Goal: Information Seeking & Learning: Compare options

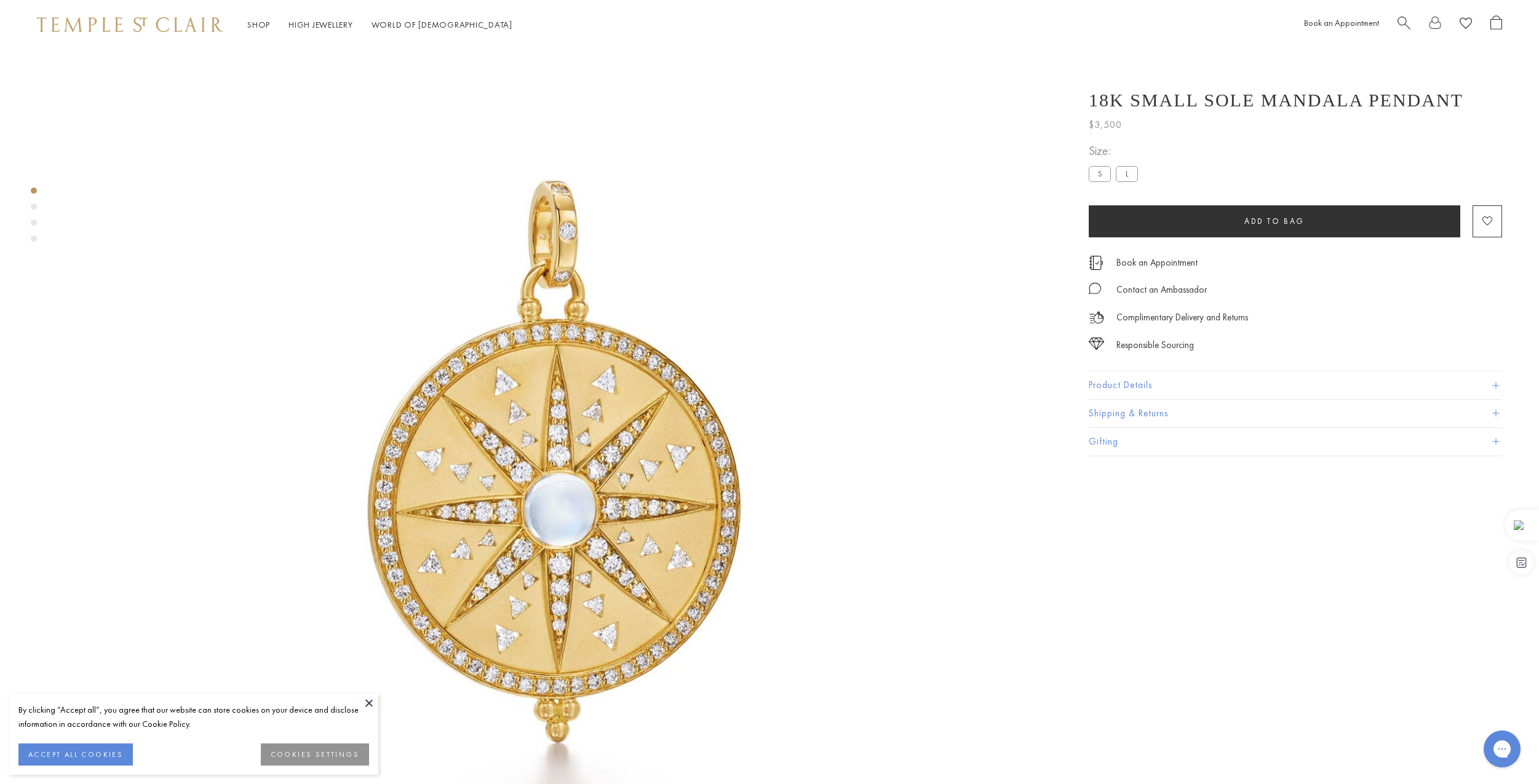
click at [590, 467] on img at bounding box center [560, 499] width 998 height 997
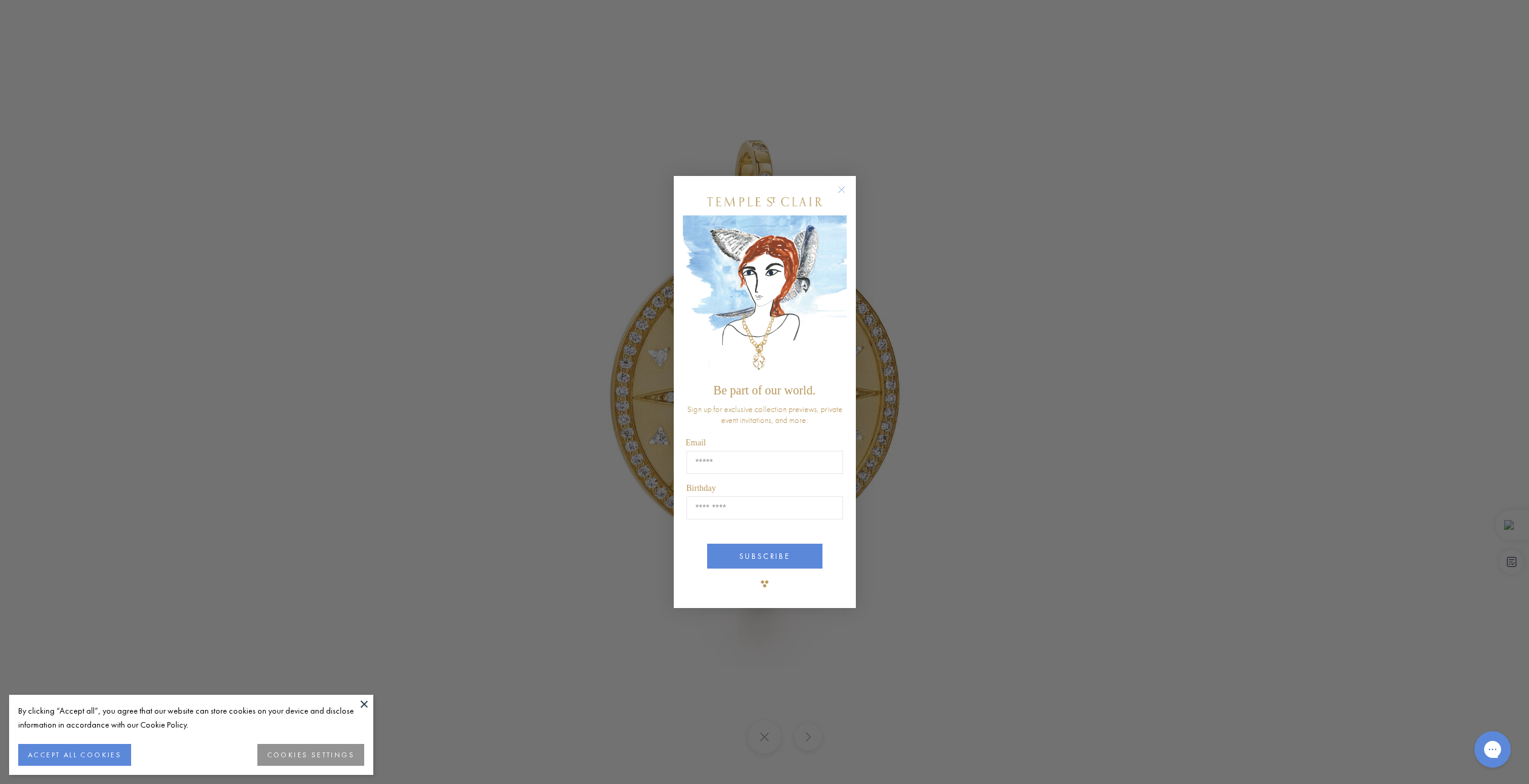
click at [394, 254] on div "Close dialog Be part of our world. Sign up for exclusive collection previews, p…" at bounding box center [764, 392] width 1529 height 784
click at [846, 184] on icon "Close dialog" at bounding box center [841, 189] width 15 height 15
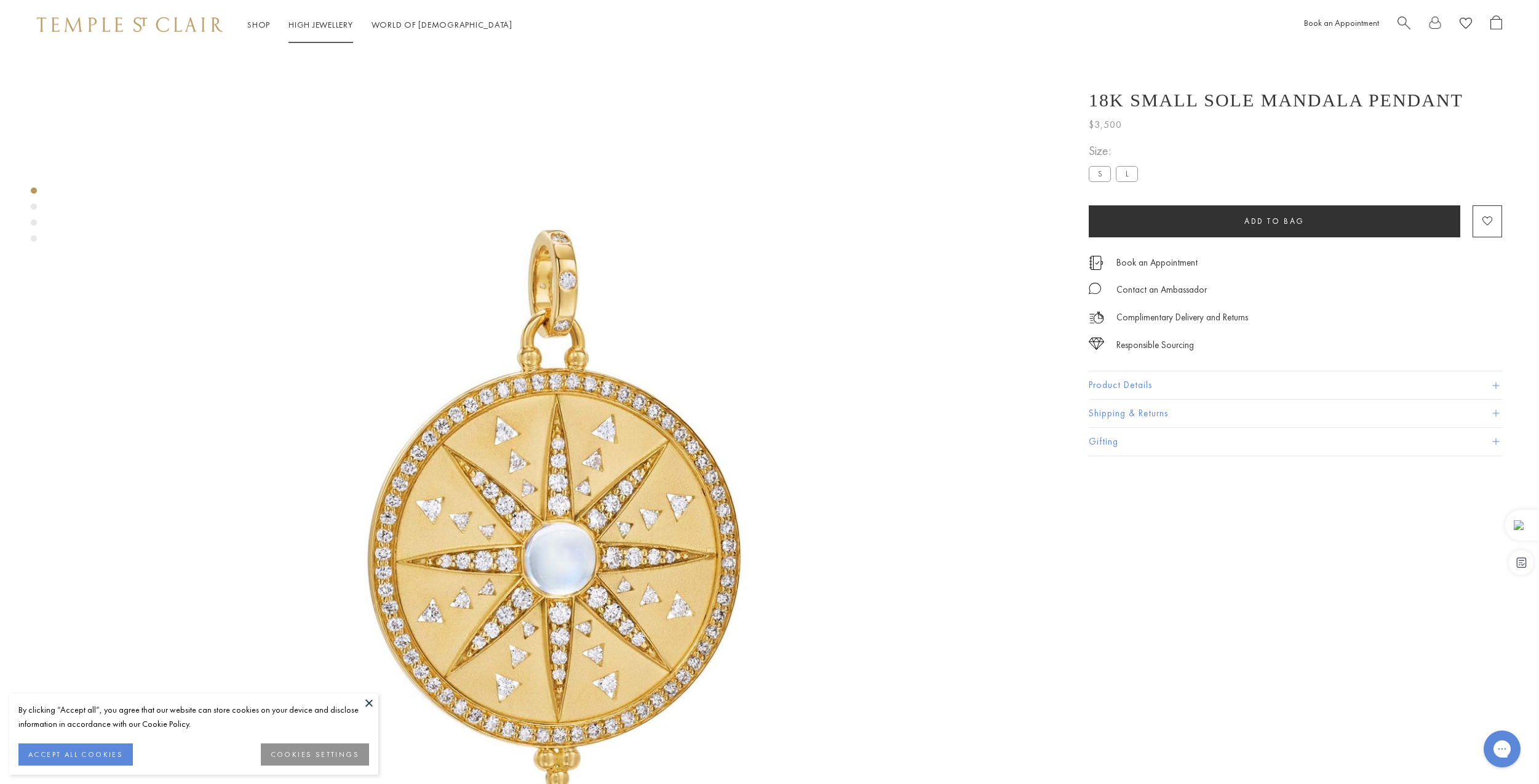
click at [312, 24] on link "High Jewellery High Jewellery" at bounding box center [321, 25] width 64 height 11
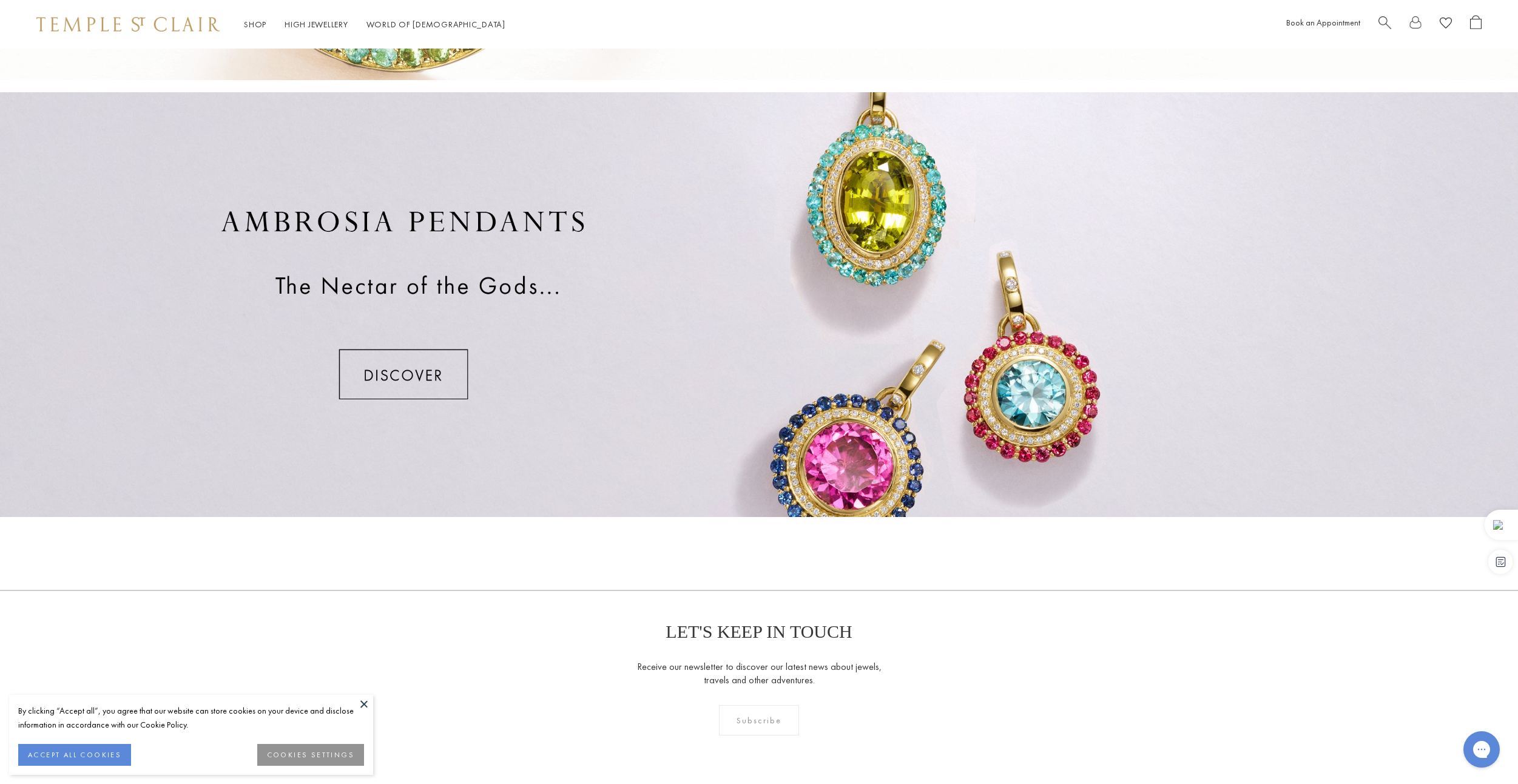
scroll to position [832, 0]
click at [449, 380] on div at bounding box center [759, 302] width 1518 height 425
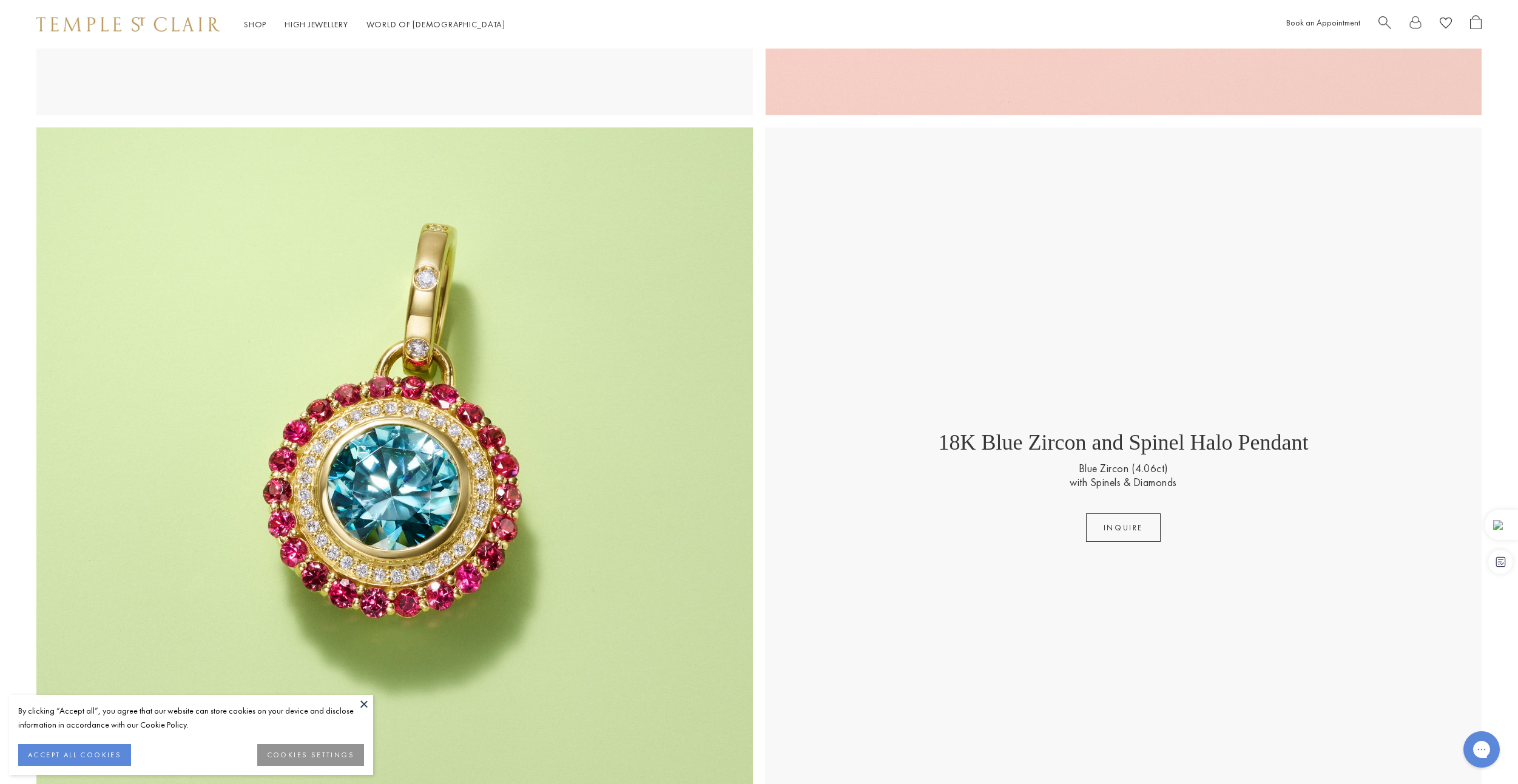
scroll to position [1092, 0]
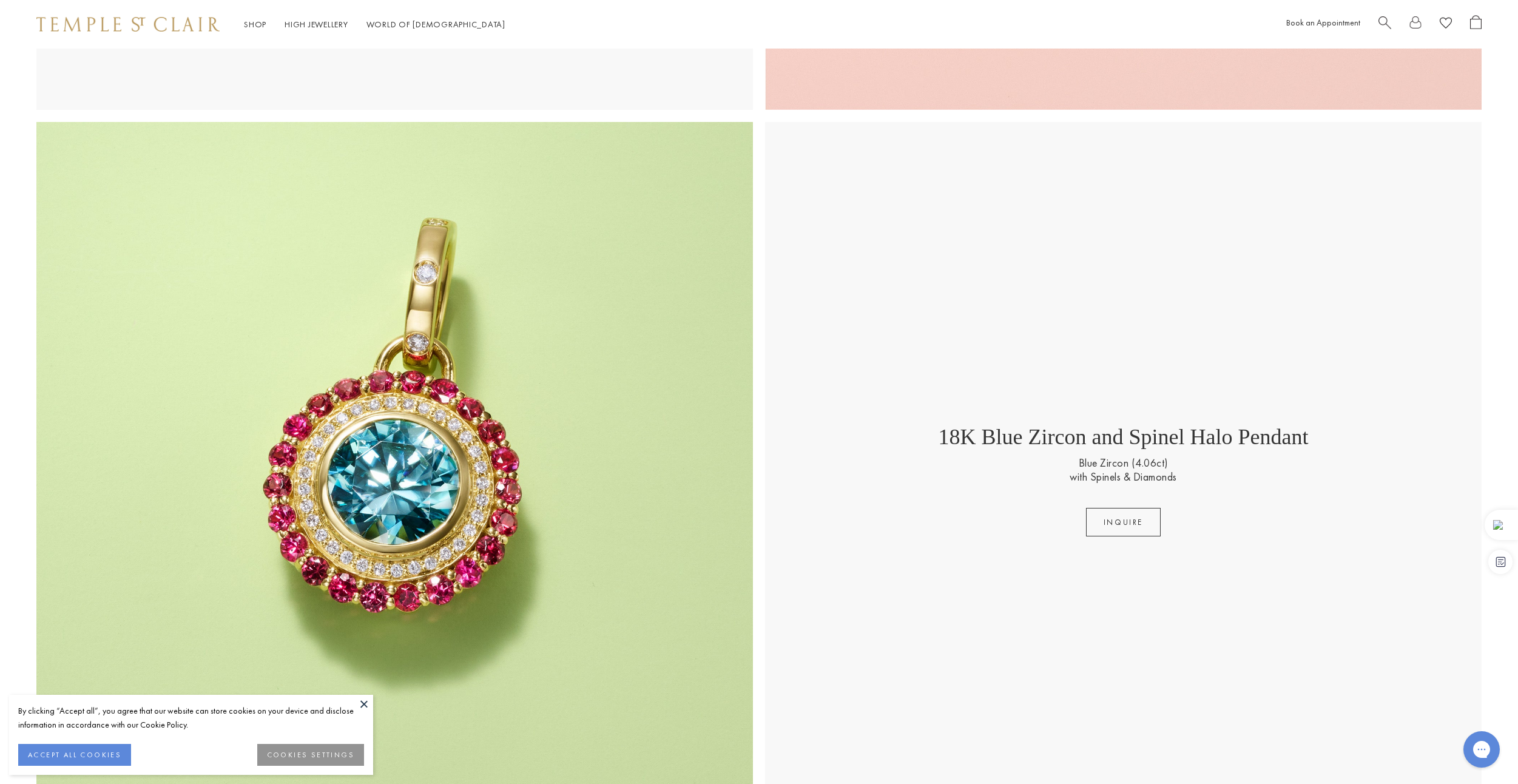
click at [403, 413] on img at bounding box center [394, 480] width 717 height 717
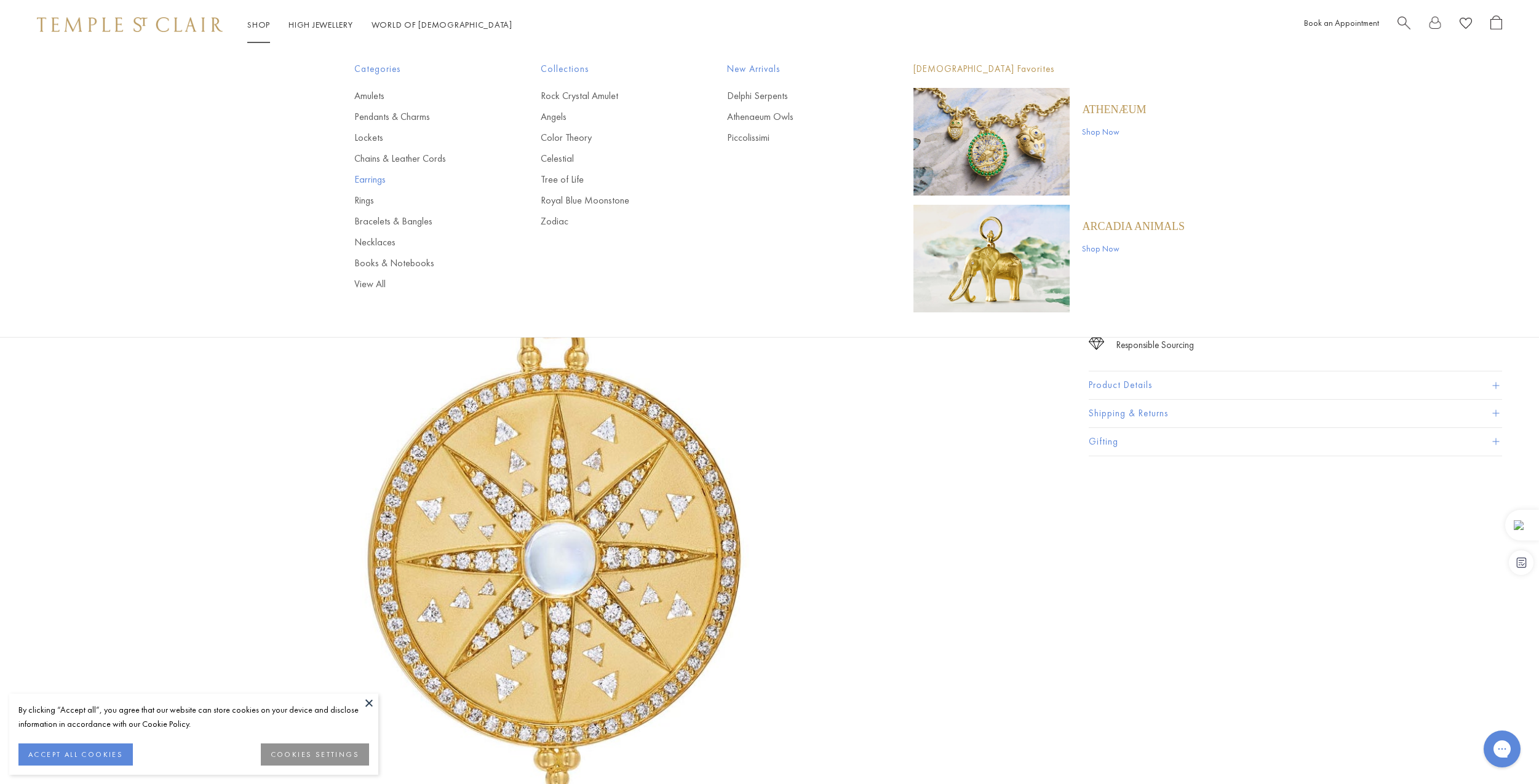
click at [372, 179] on link "Earrings" at bounding box center [422, 179] width 137 height 14
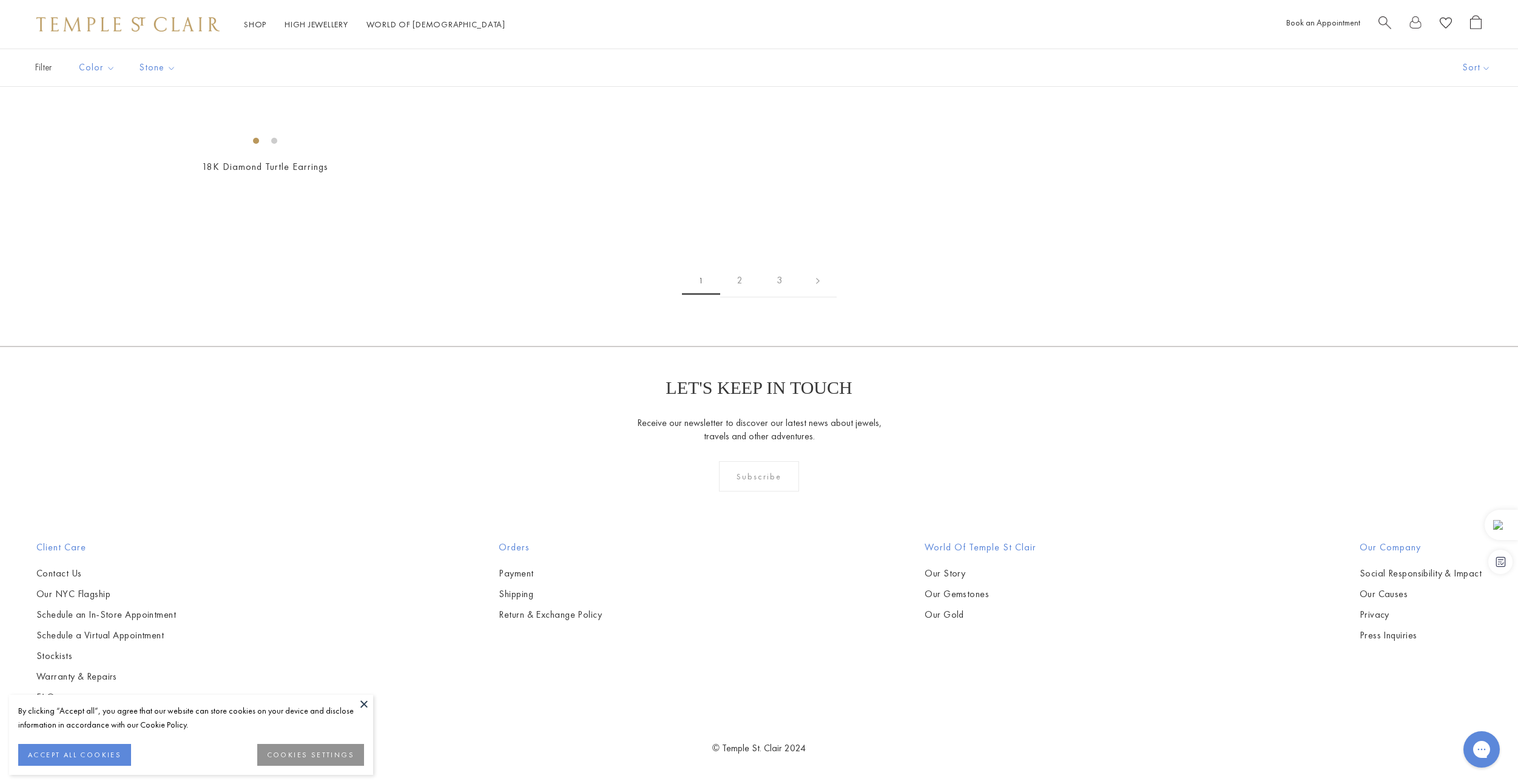
scroll to position [3215, 0]
click at [0, 0] on img at bounding box center [0, 0] width 0 height 0
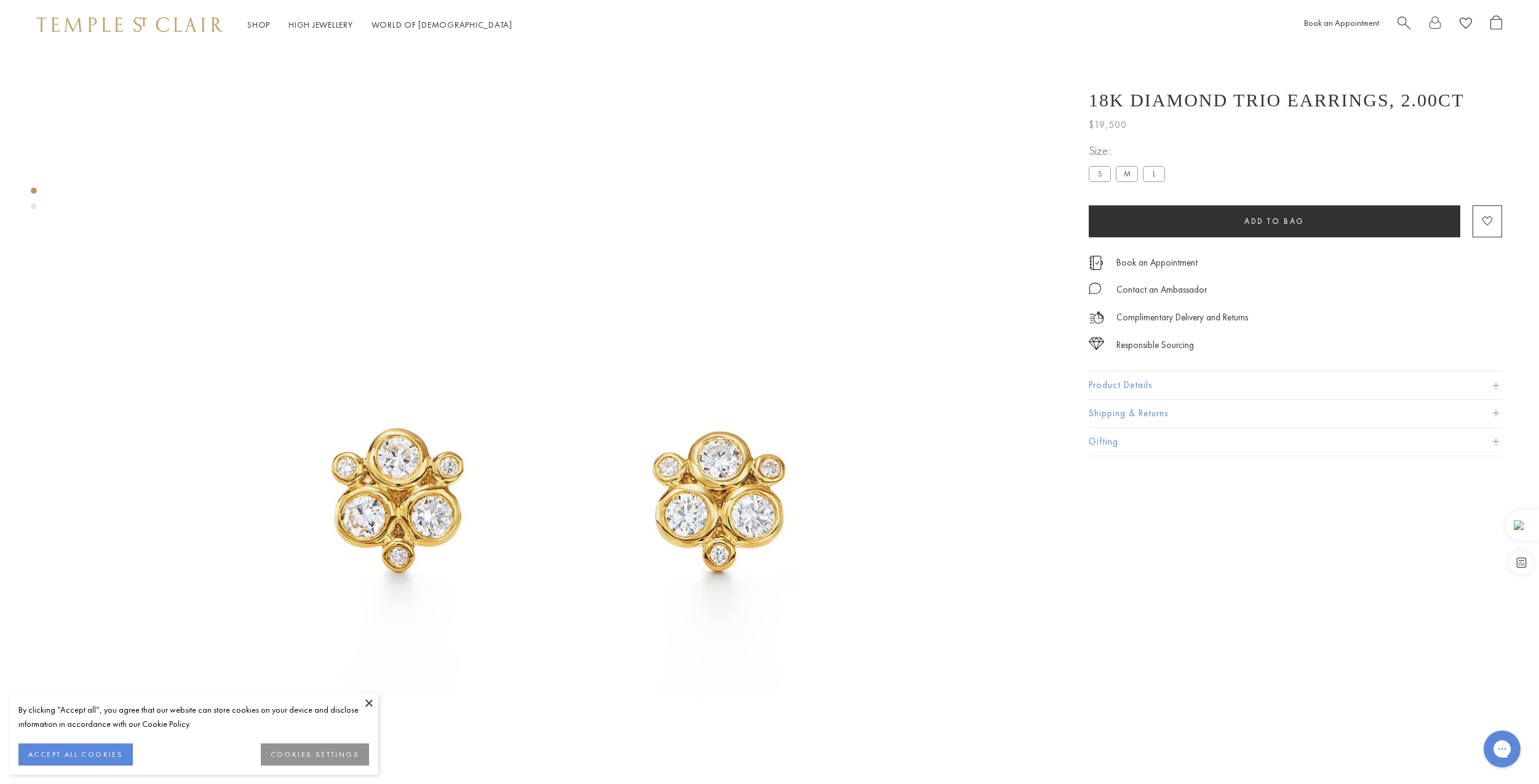
click at [656, 429] on img at bounding box center [560, 499] width 998 height 997
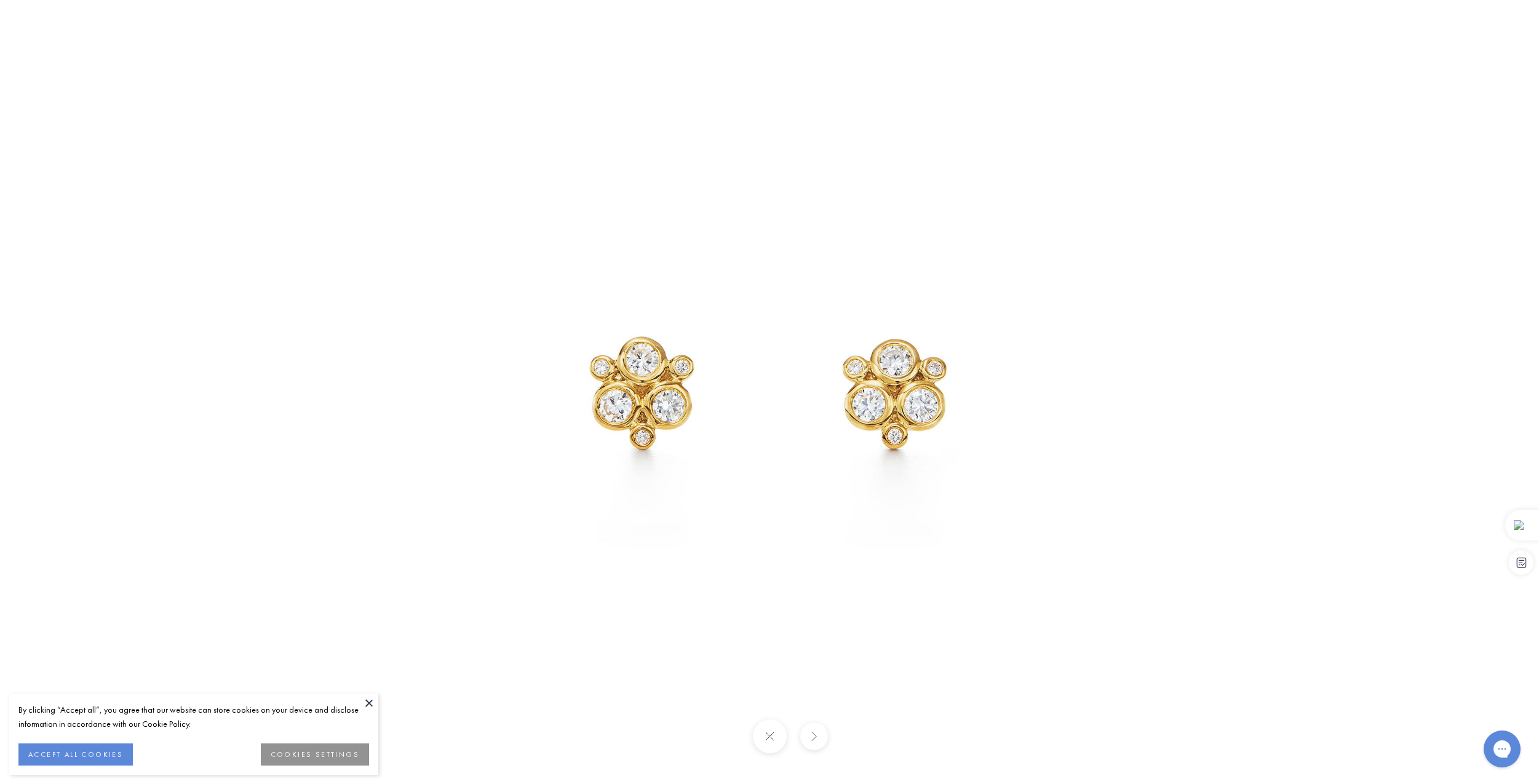
click at [708, 385] on img at bounding box center [769, 392] width 784 height 784
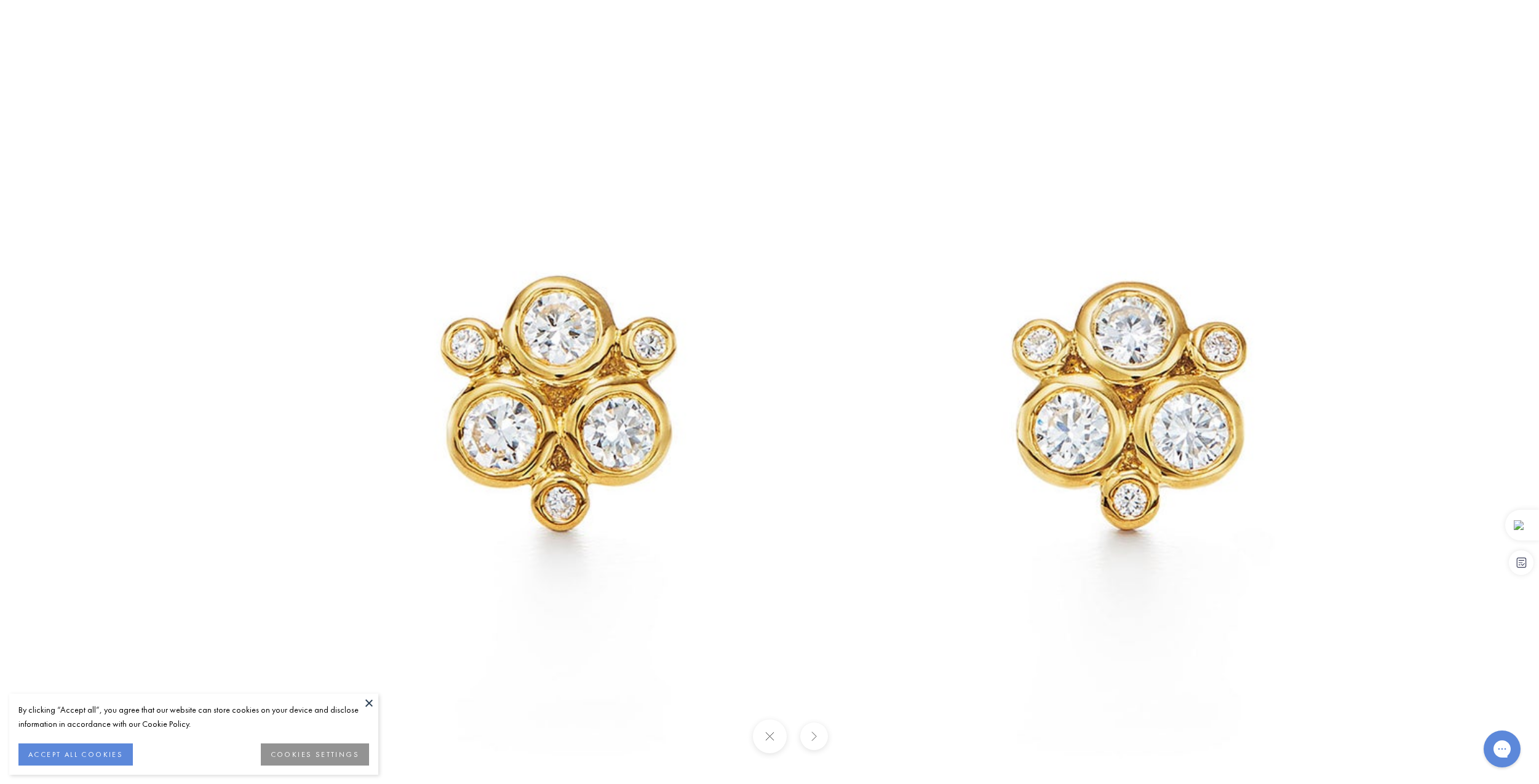
click at [281, 144] on img at bounding box center [847, 400] width 1771 height 1770
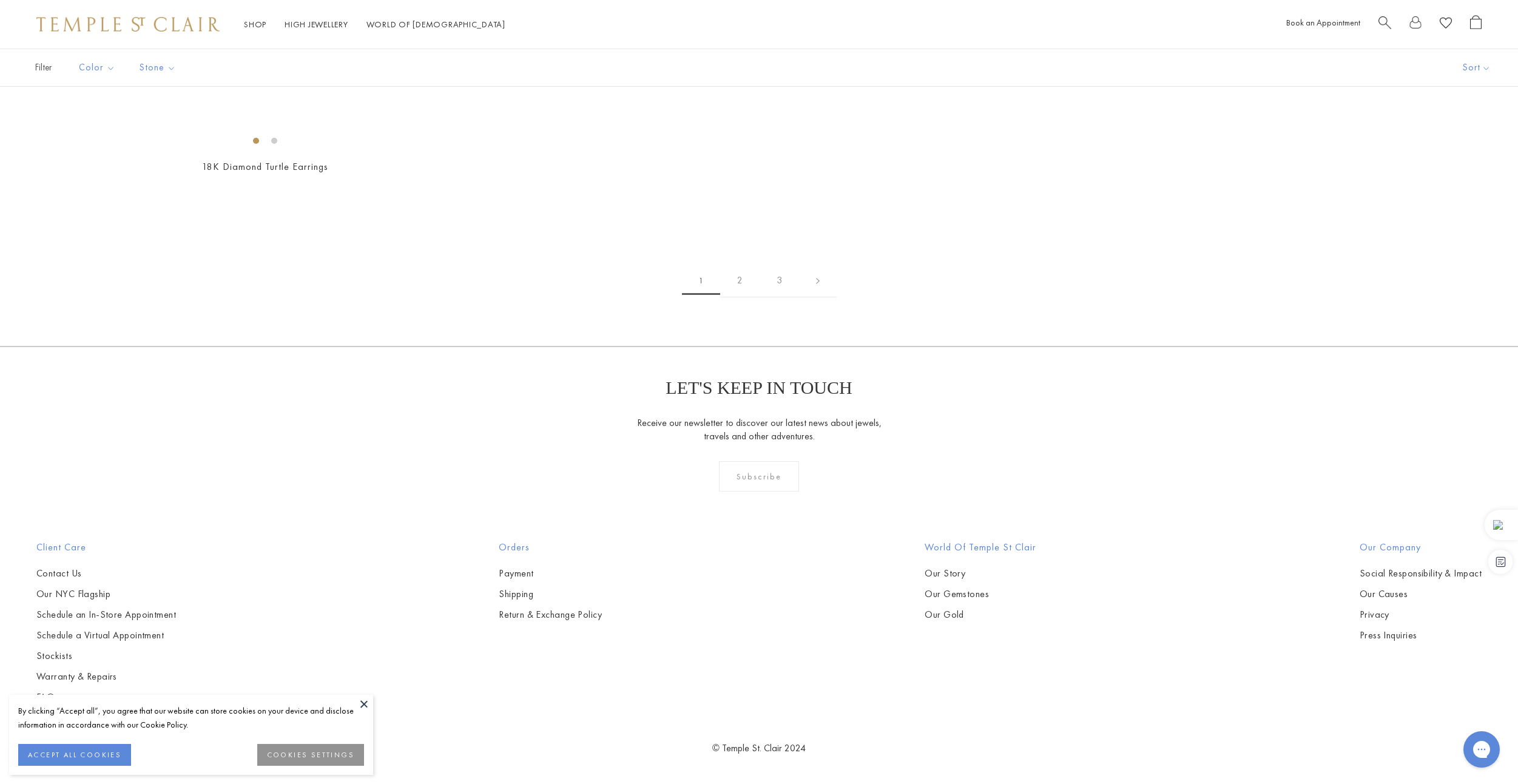
scroll to position [6672, 0]
click at [0, 0] on img at bounding box center [0, 0] width 0 height 0
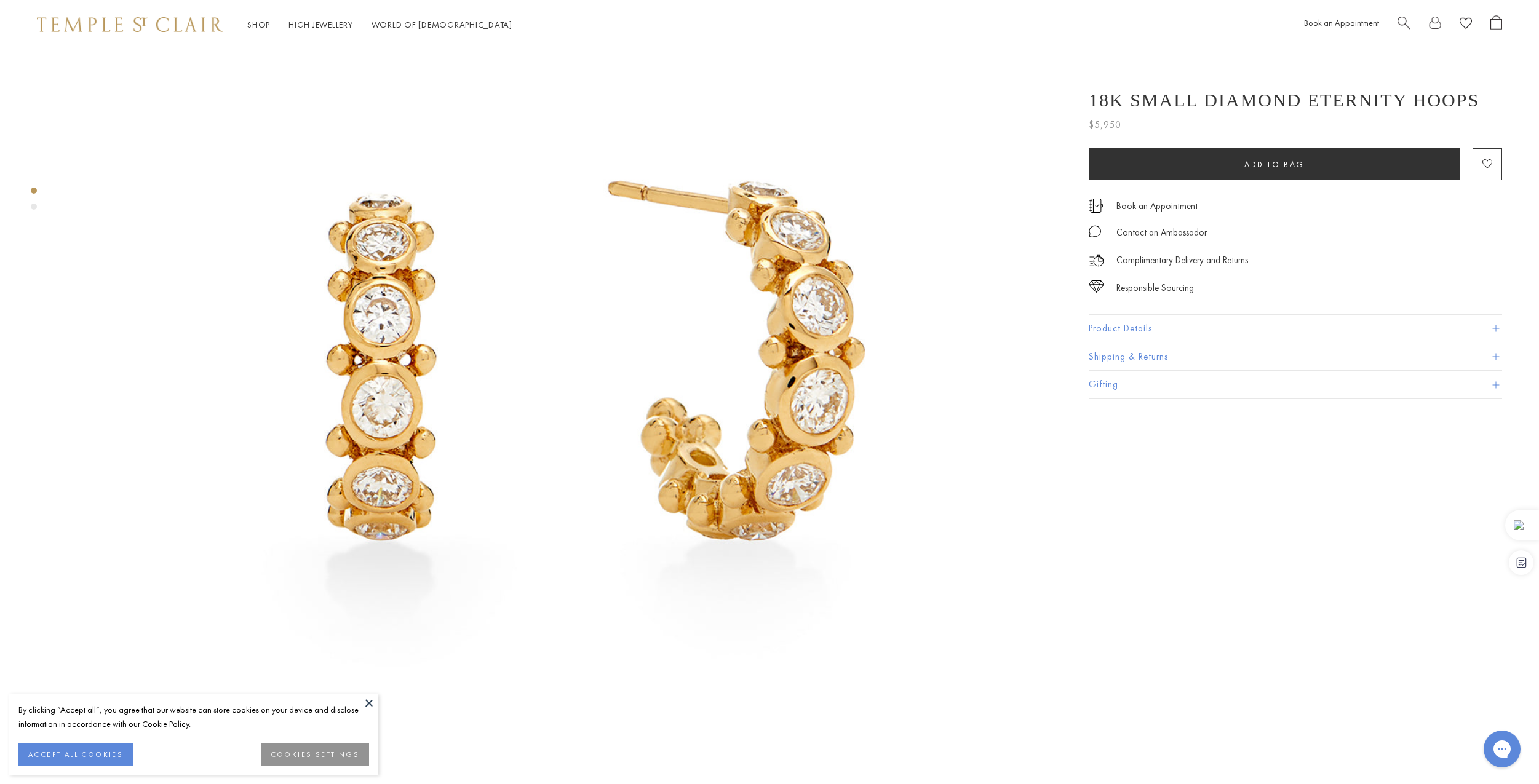
scroll to position [184, 0]
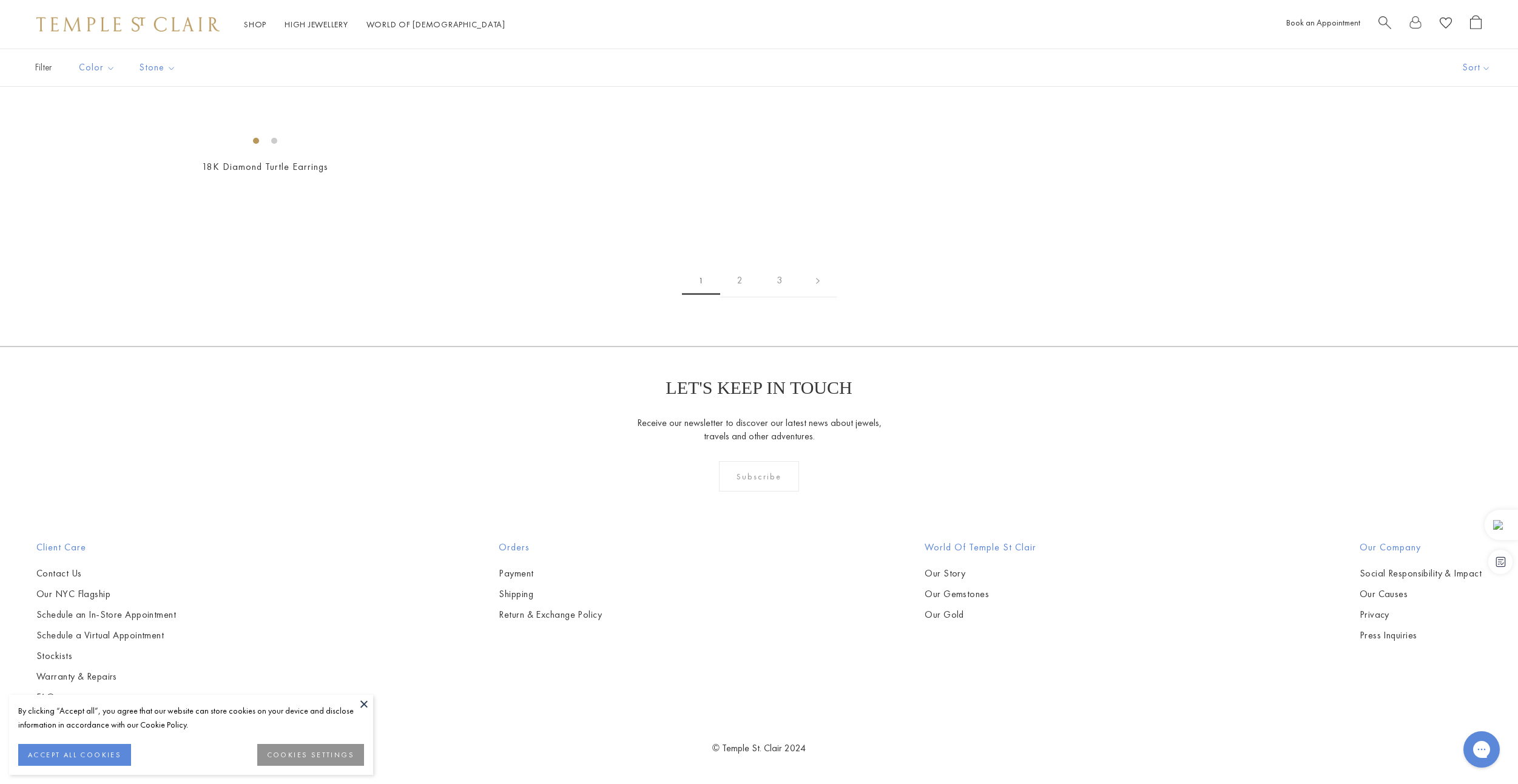
scroll to position [9584, 0]
click at [813, 298] on link at bounding box center [817, 281] width 37 height 33
click at [0, 0] on img at bounding box center [0, 0] width 0 height 0
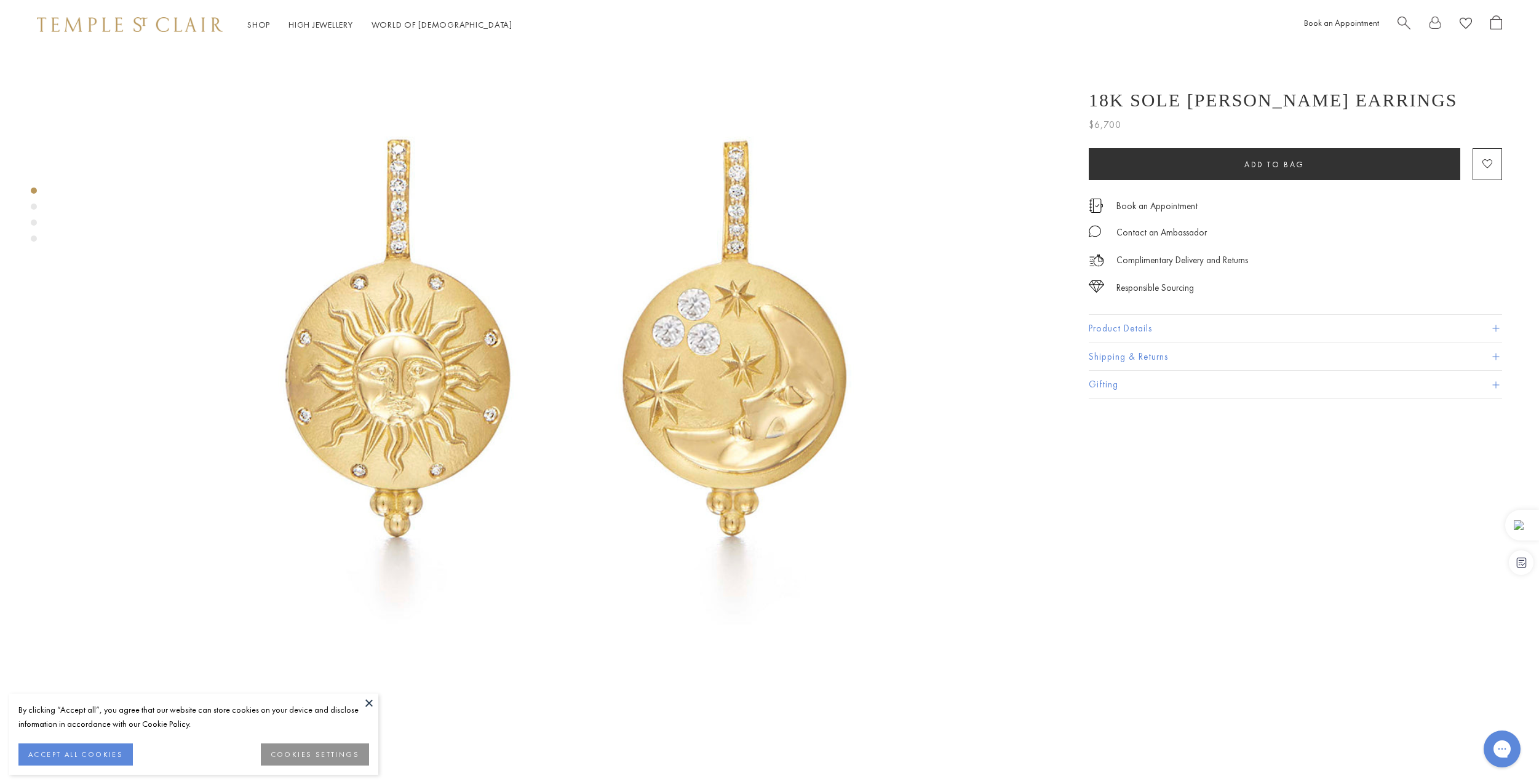
scroll to position [184, 0]
click at [367, 703] on button at bounding box center [368, 702] width 19 height 18
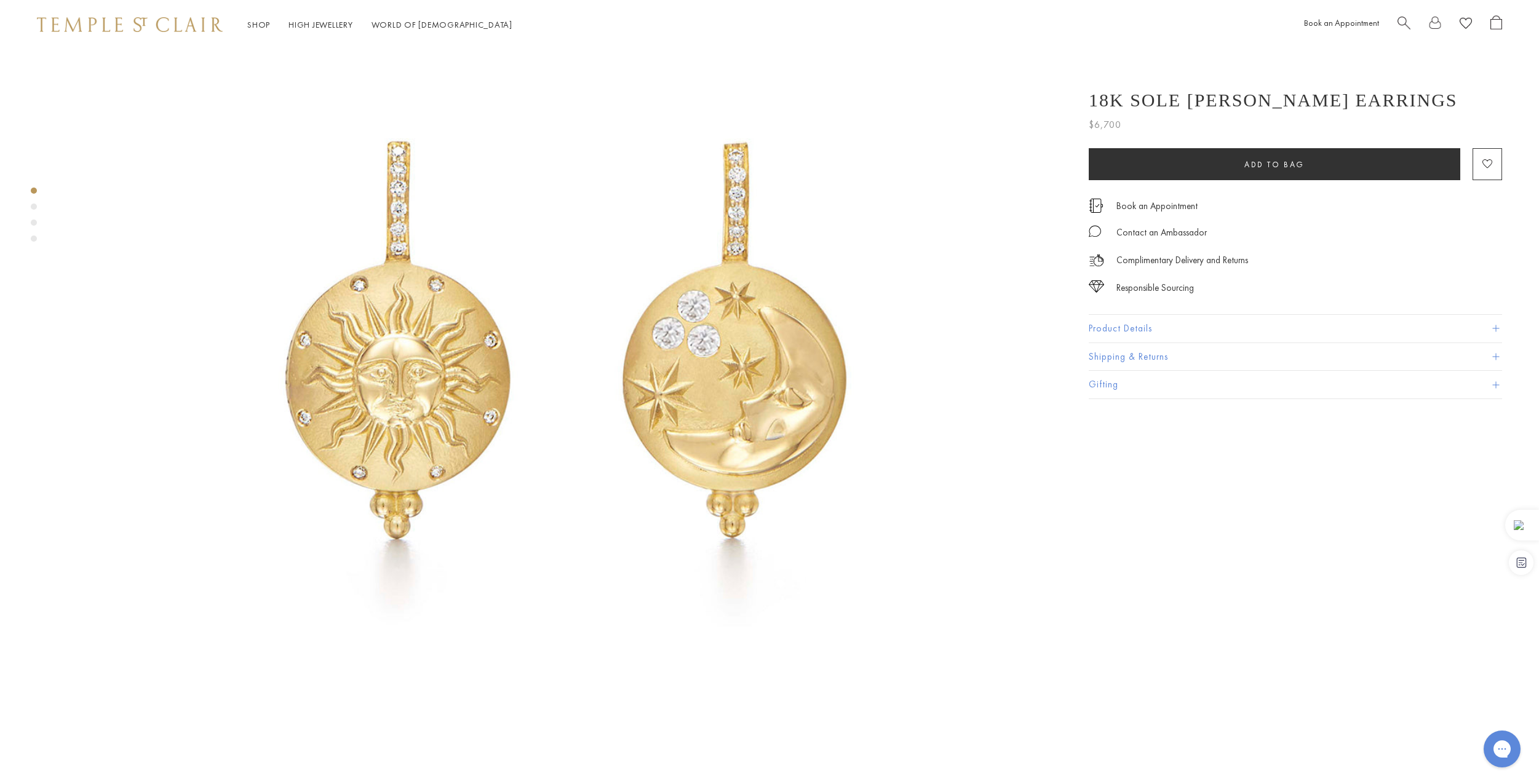
click at [526, 35] on div "Shop Shop Categories Amulets Pendants & Charms Lockets Chains & Leather Cords E…" at bounding box center [769, 24] width 1539 height 49
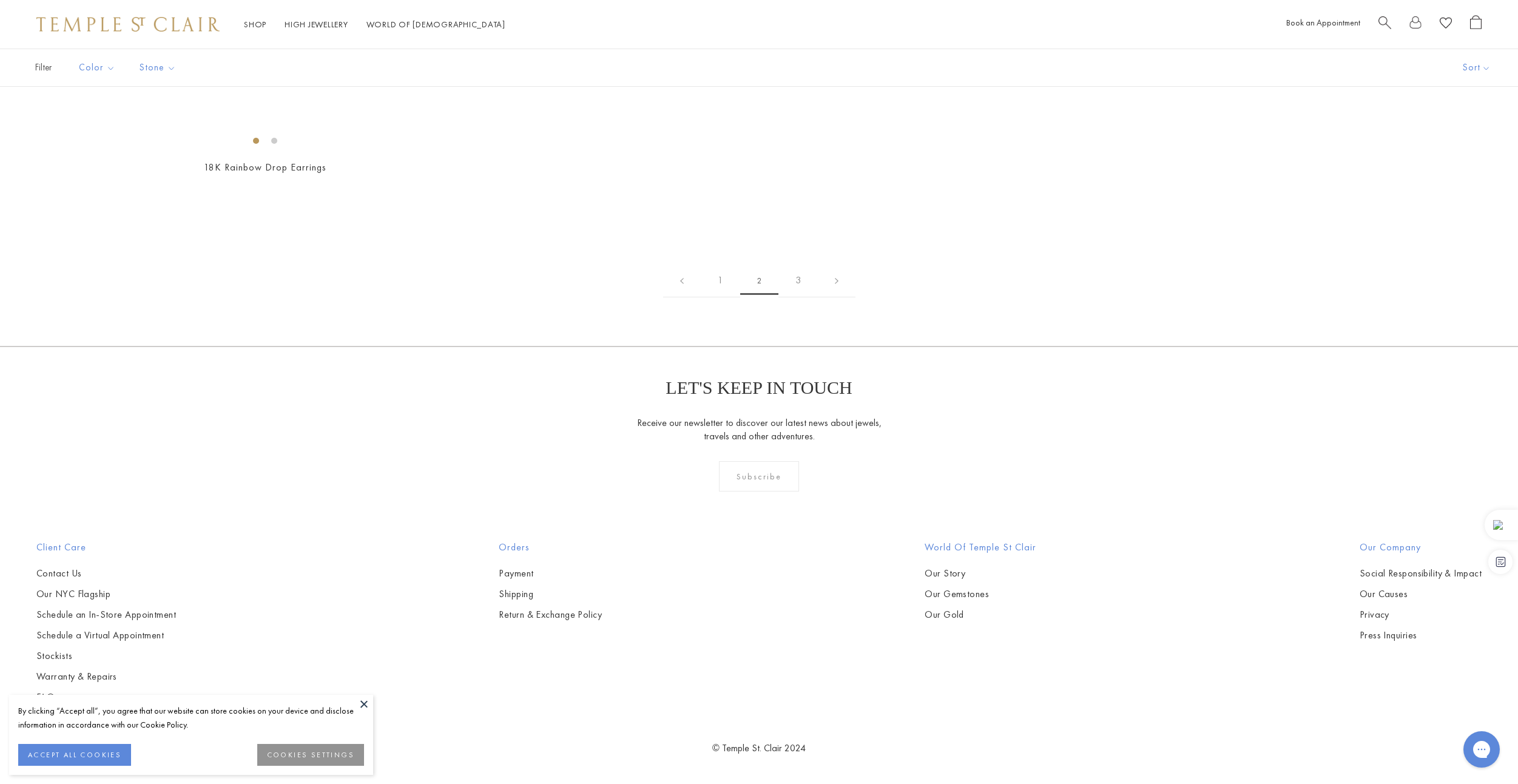
scroll to position [8186, 0]
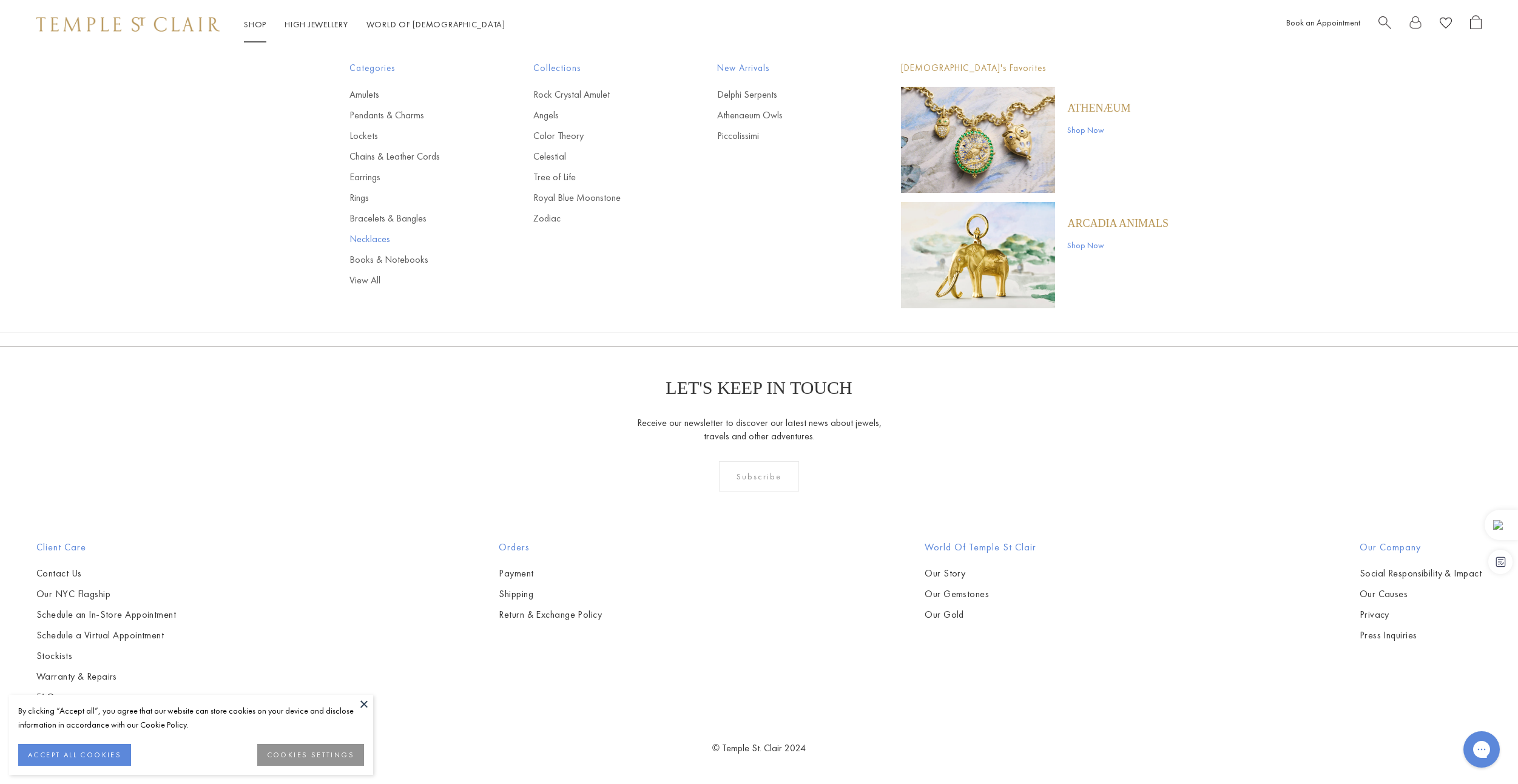
click at [377, 240] on link "Necklaces" at bounding box center [417, 239] width 135 height 13
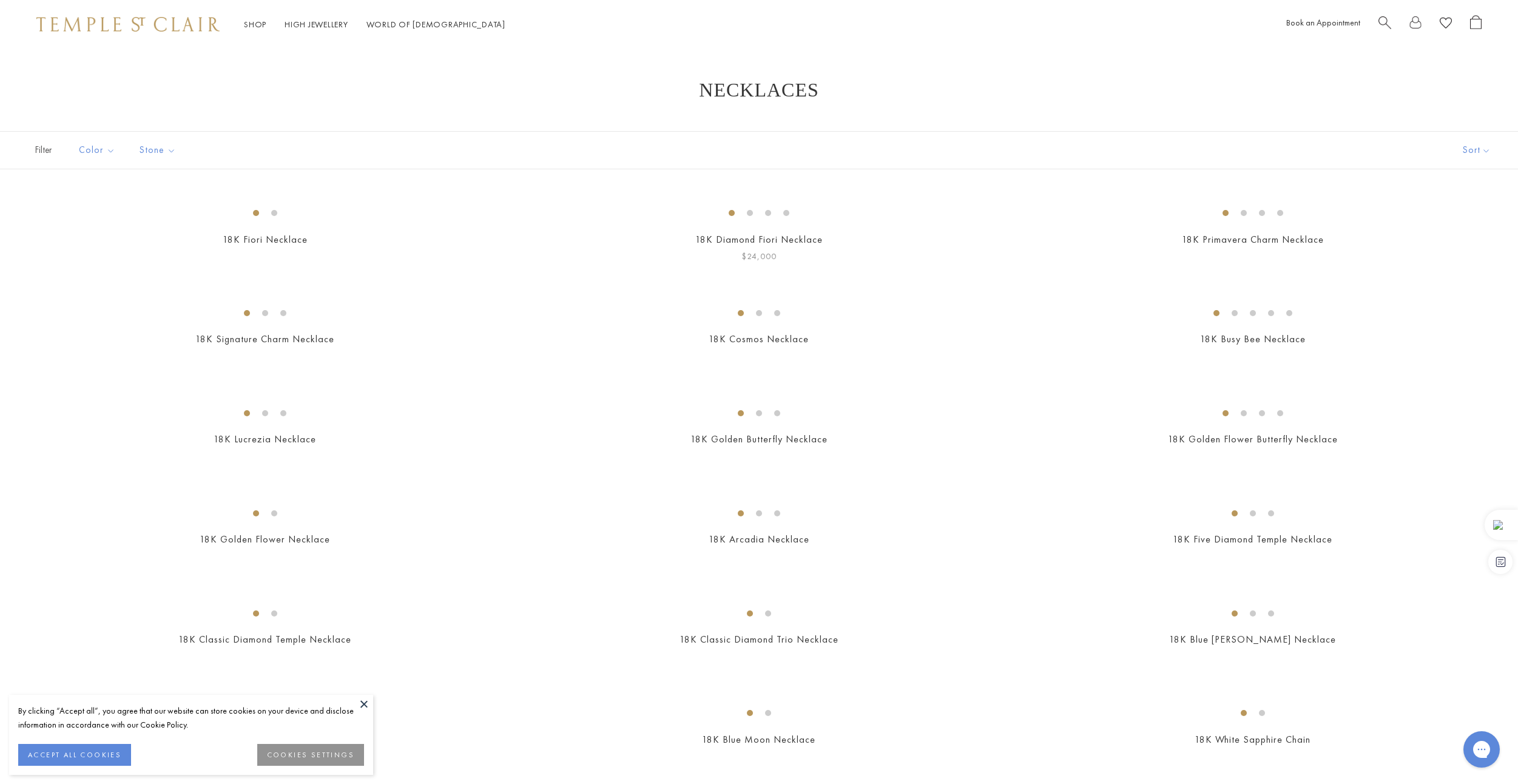
click at [0, 0] on img at bounding box center [0, 0] width 0 height 0
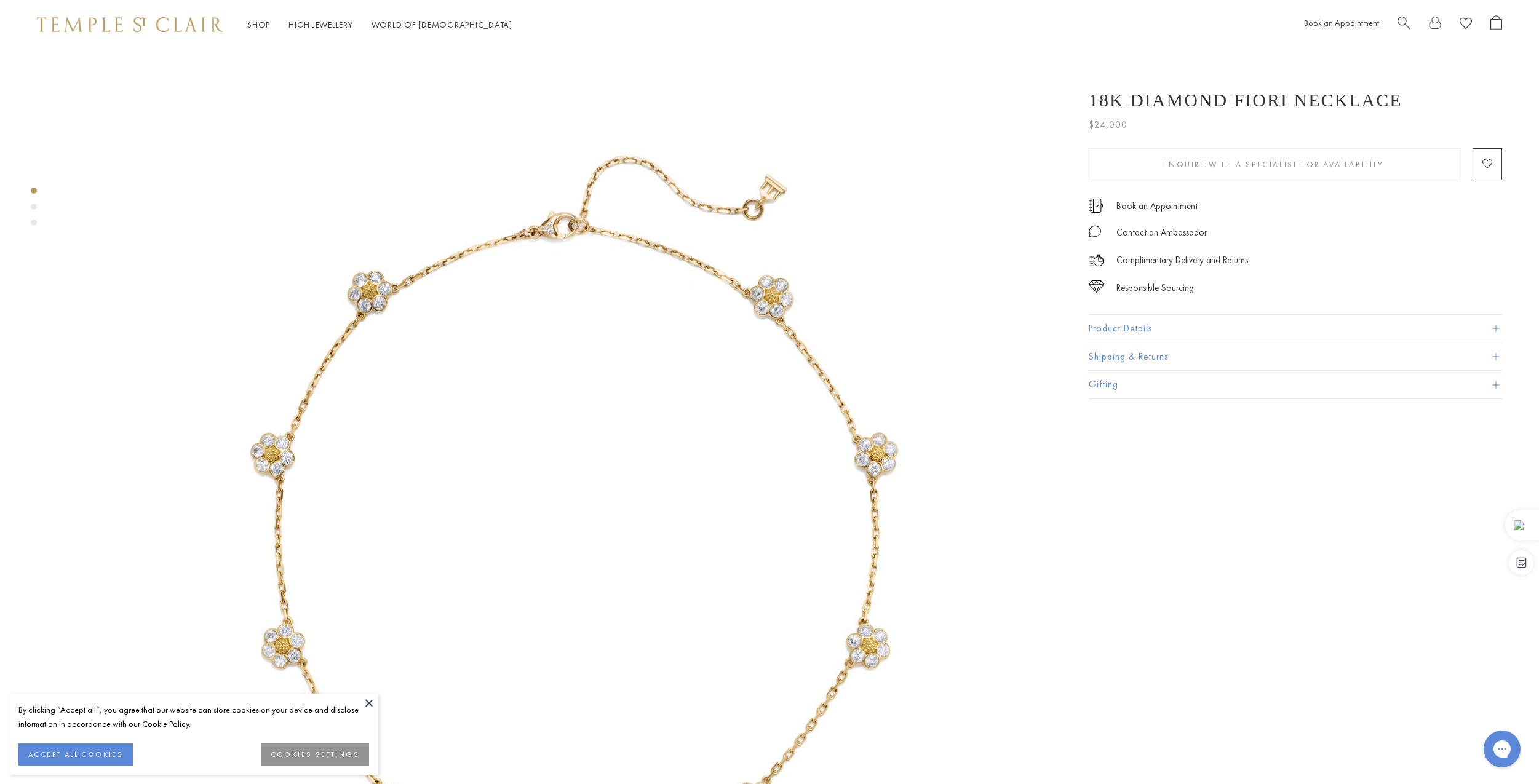
click at [593, 335] on img at bounding box center [560, 548] width 998 height 997
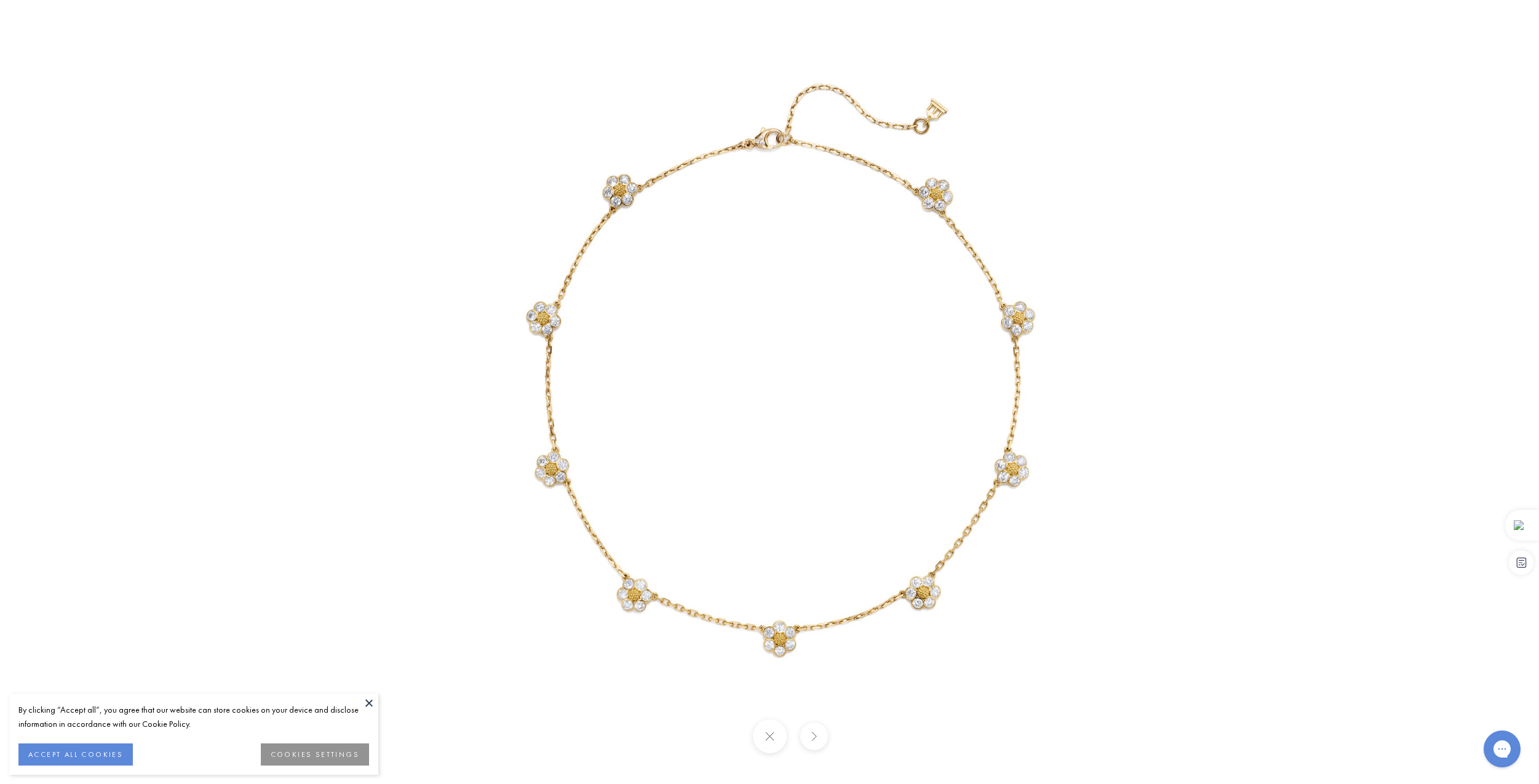
click at [677, 335] on img at bounding box center [769, 392] width 784 height 784
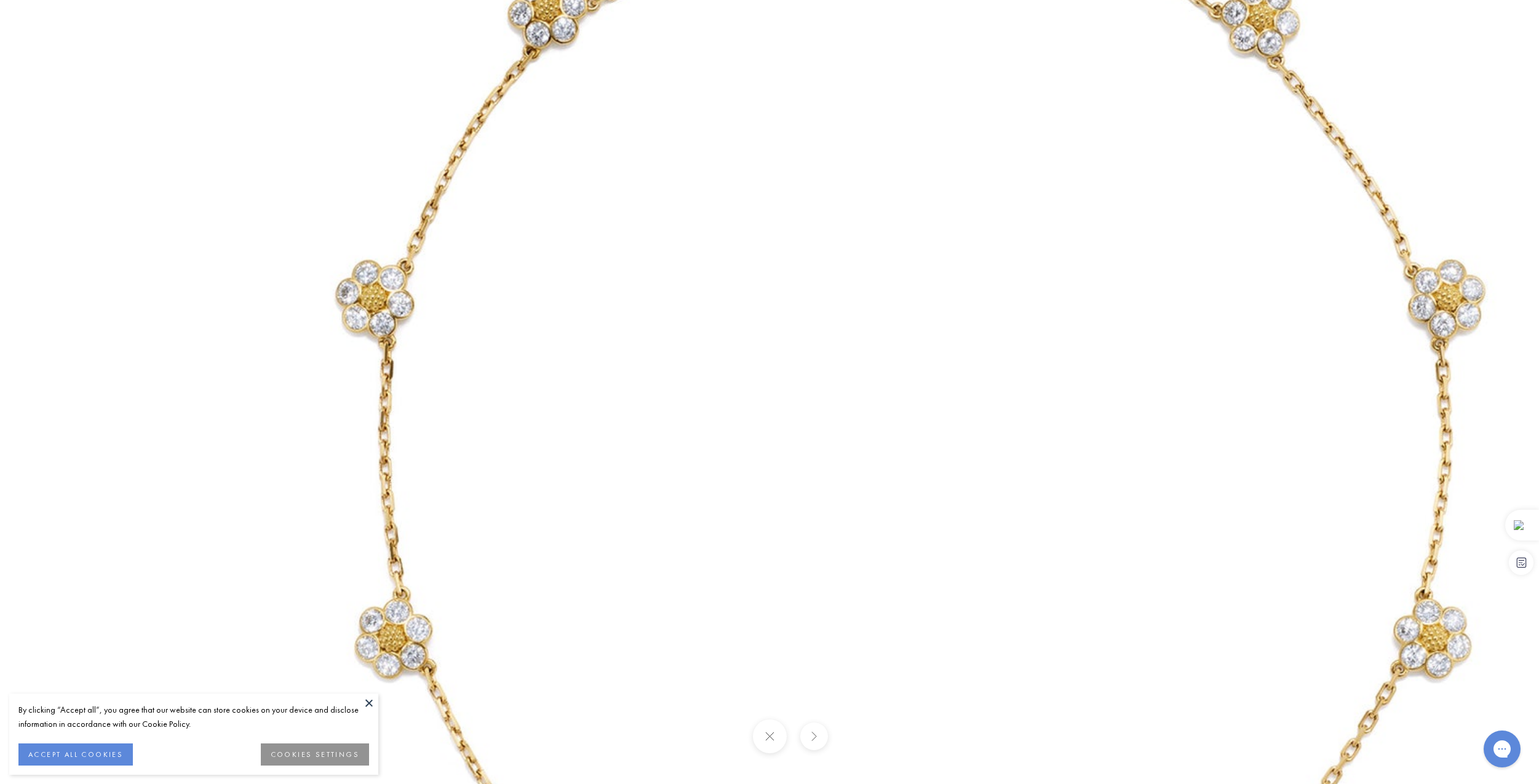
click at [677, 335] on img at bounding box center [885, 463] width 1771 height 1770
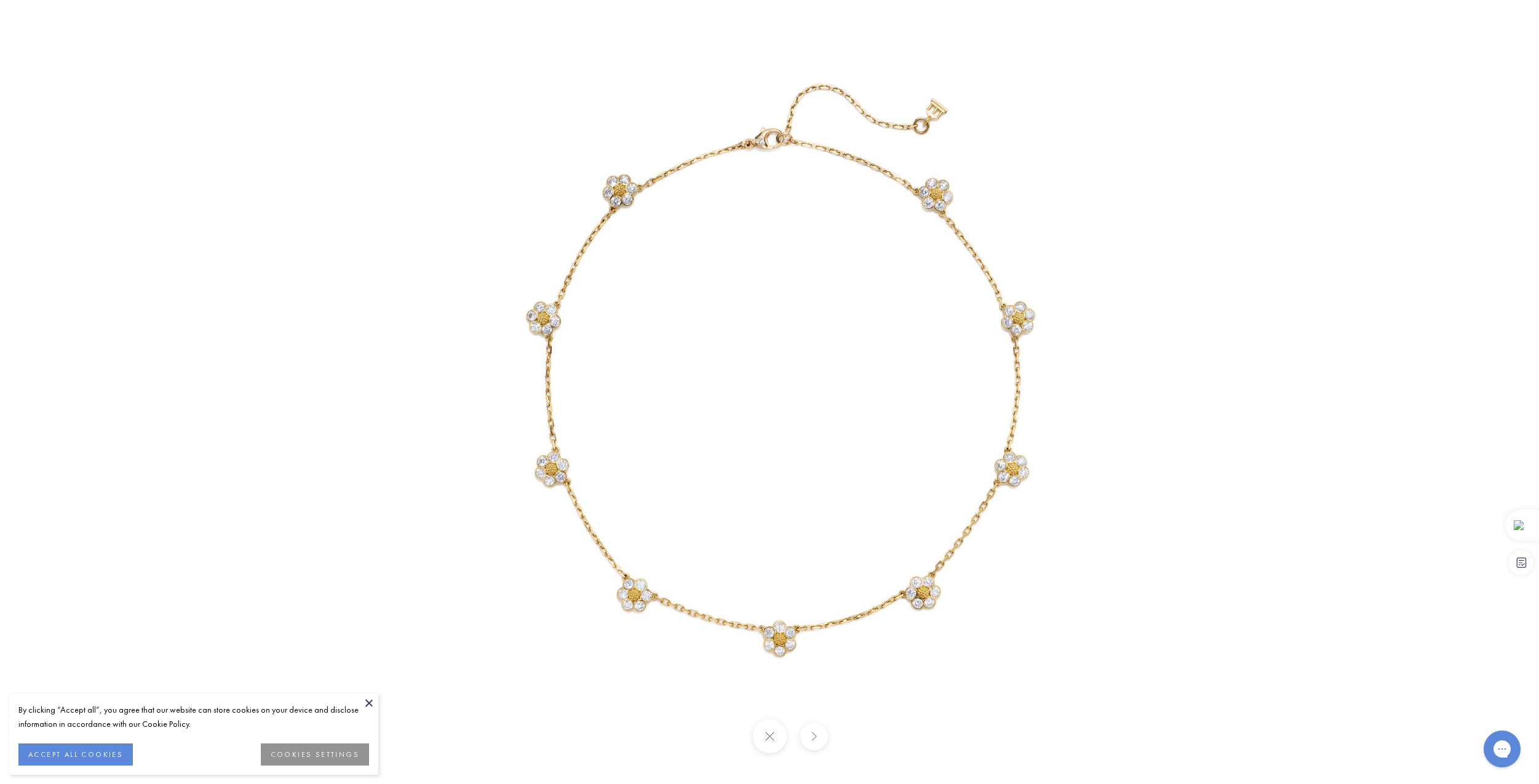
drag, startPoint x: 176, startPoint y: 109, endPoint x: 153, endPoint y: 98, distance: 25.5
click at [176, 109] on div at bounding box center [769, 392] width 1539 height 784
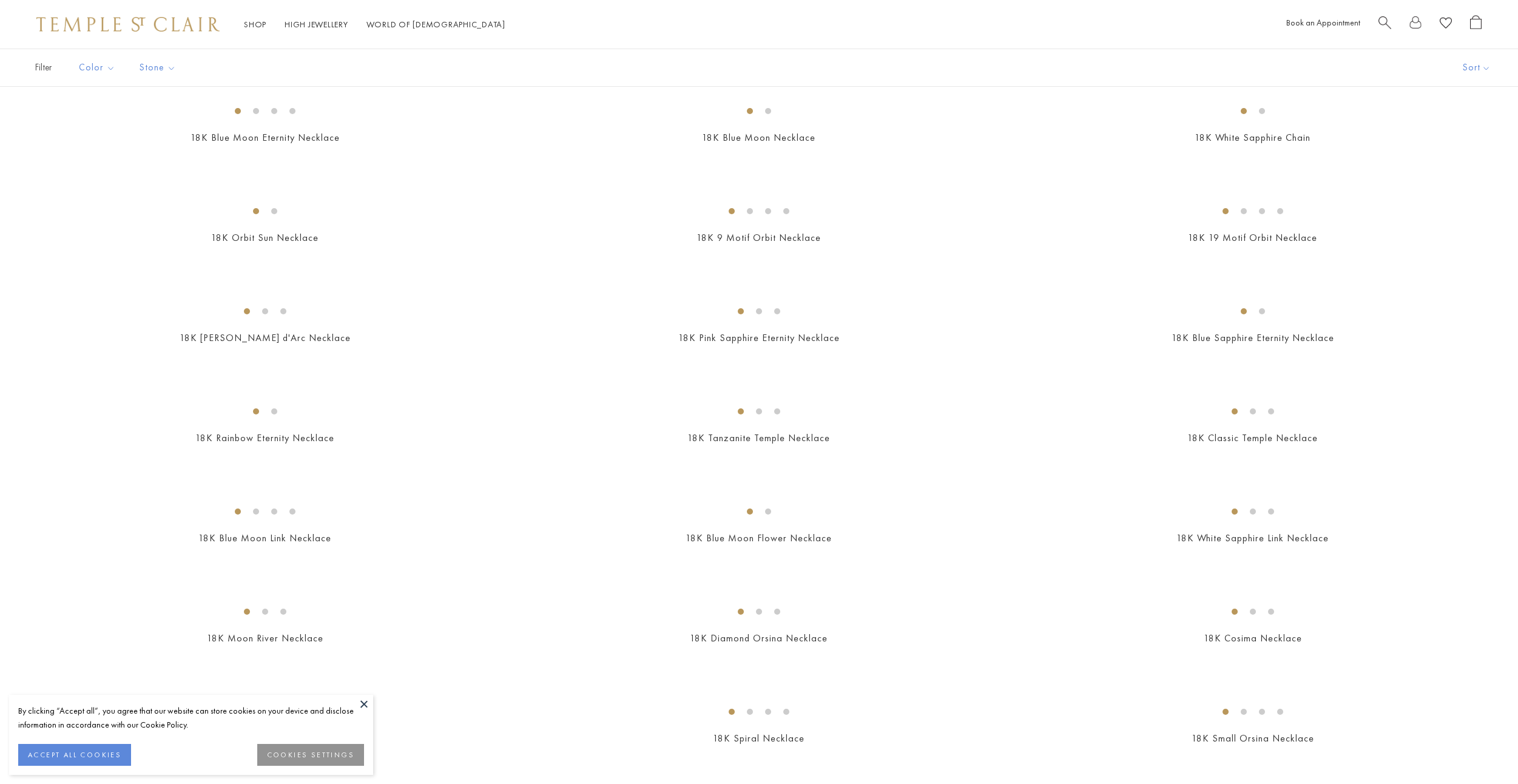
scroll to position [606, 0]
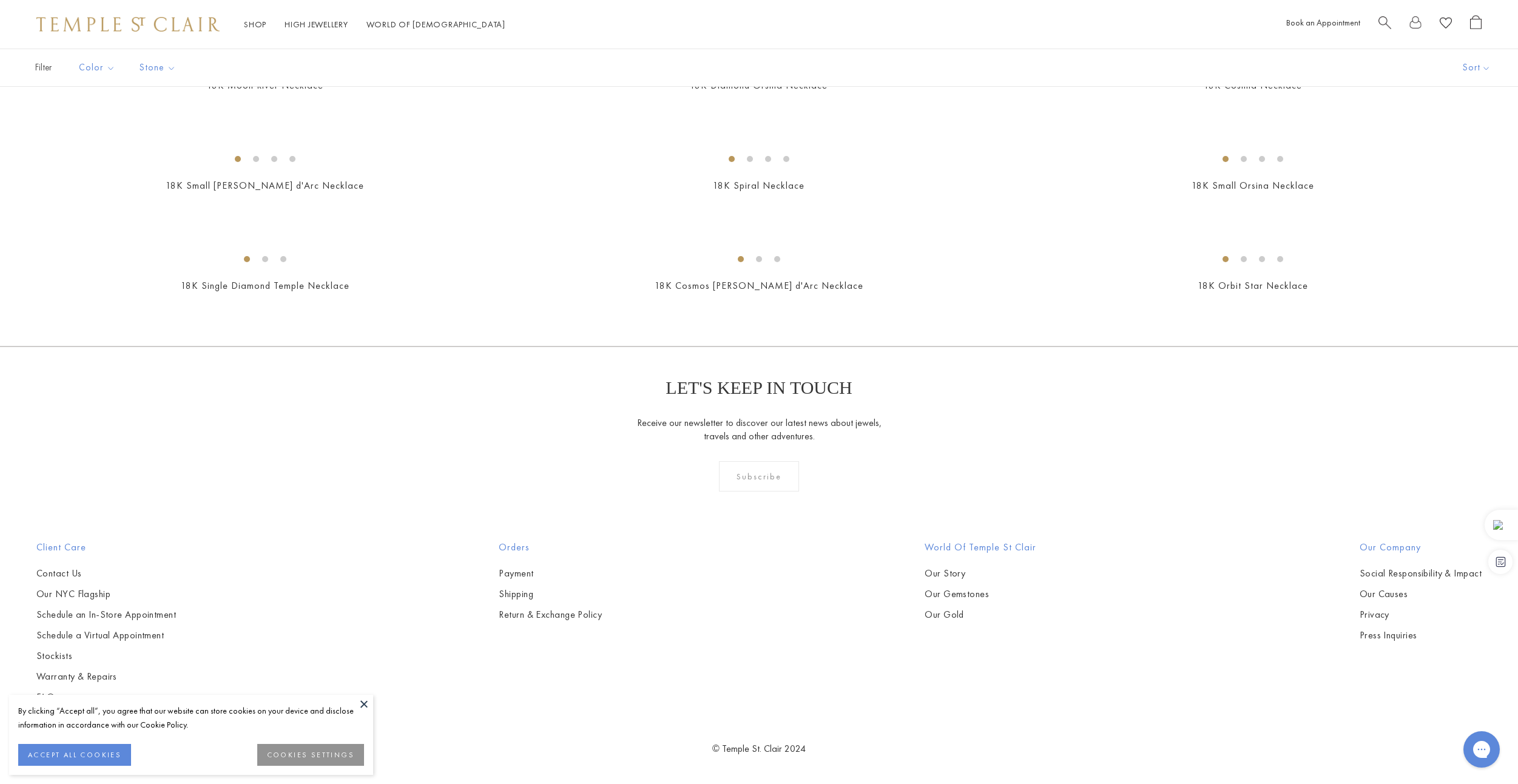
click at [0, 0] on img at bounding box center [0, 0] width 0 height 0
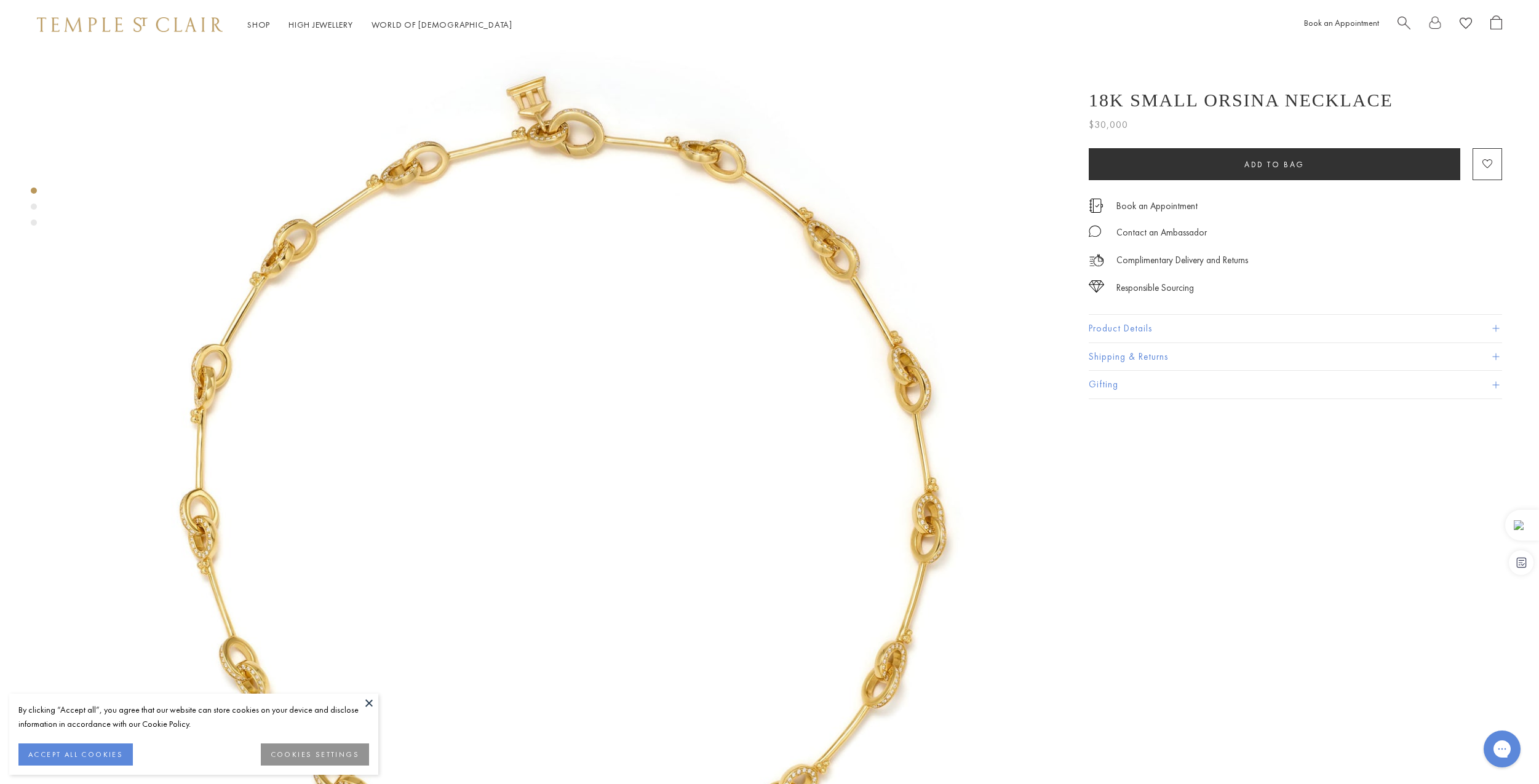
scroll to position [61, 0]
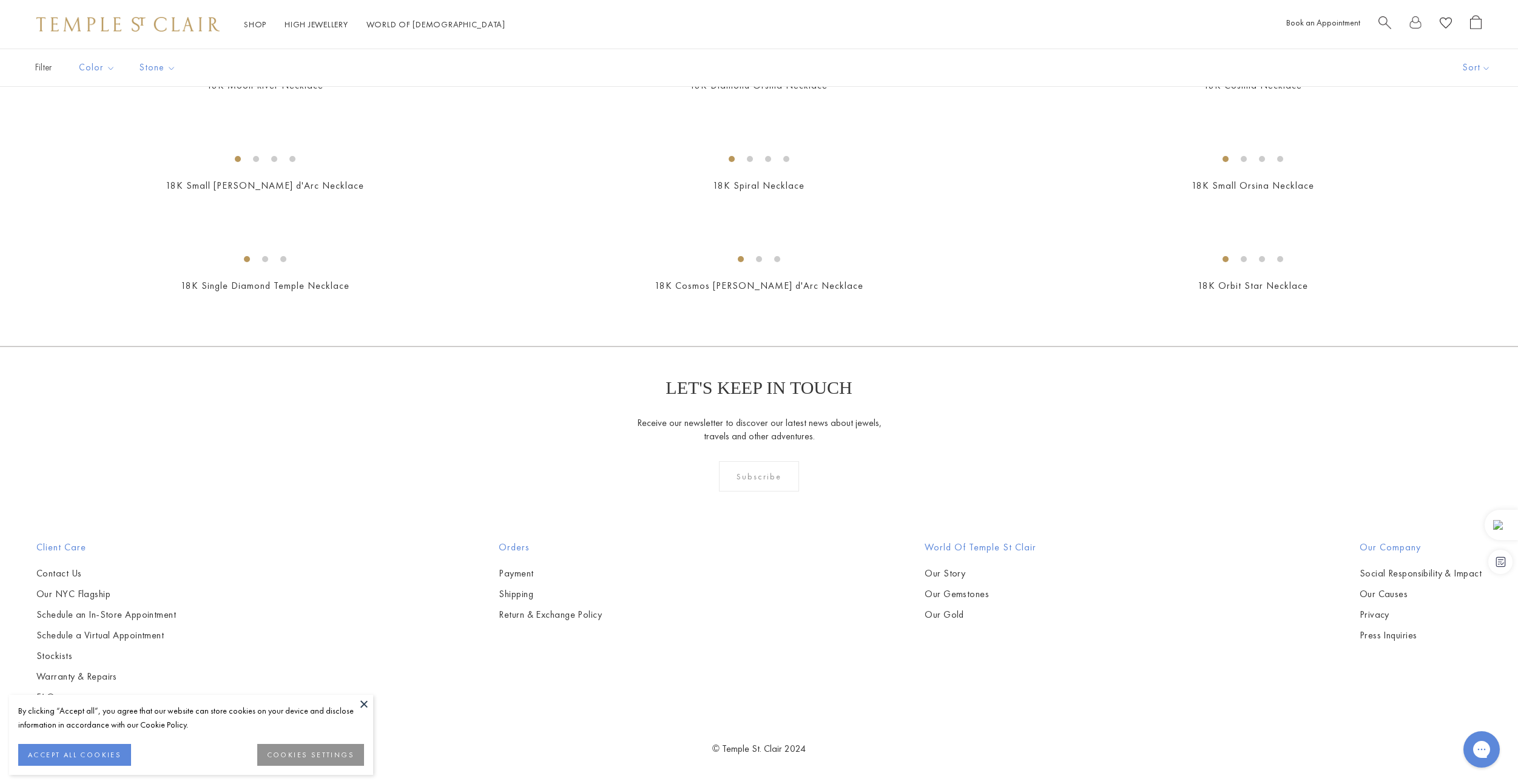
scroll to position [6984, 0]
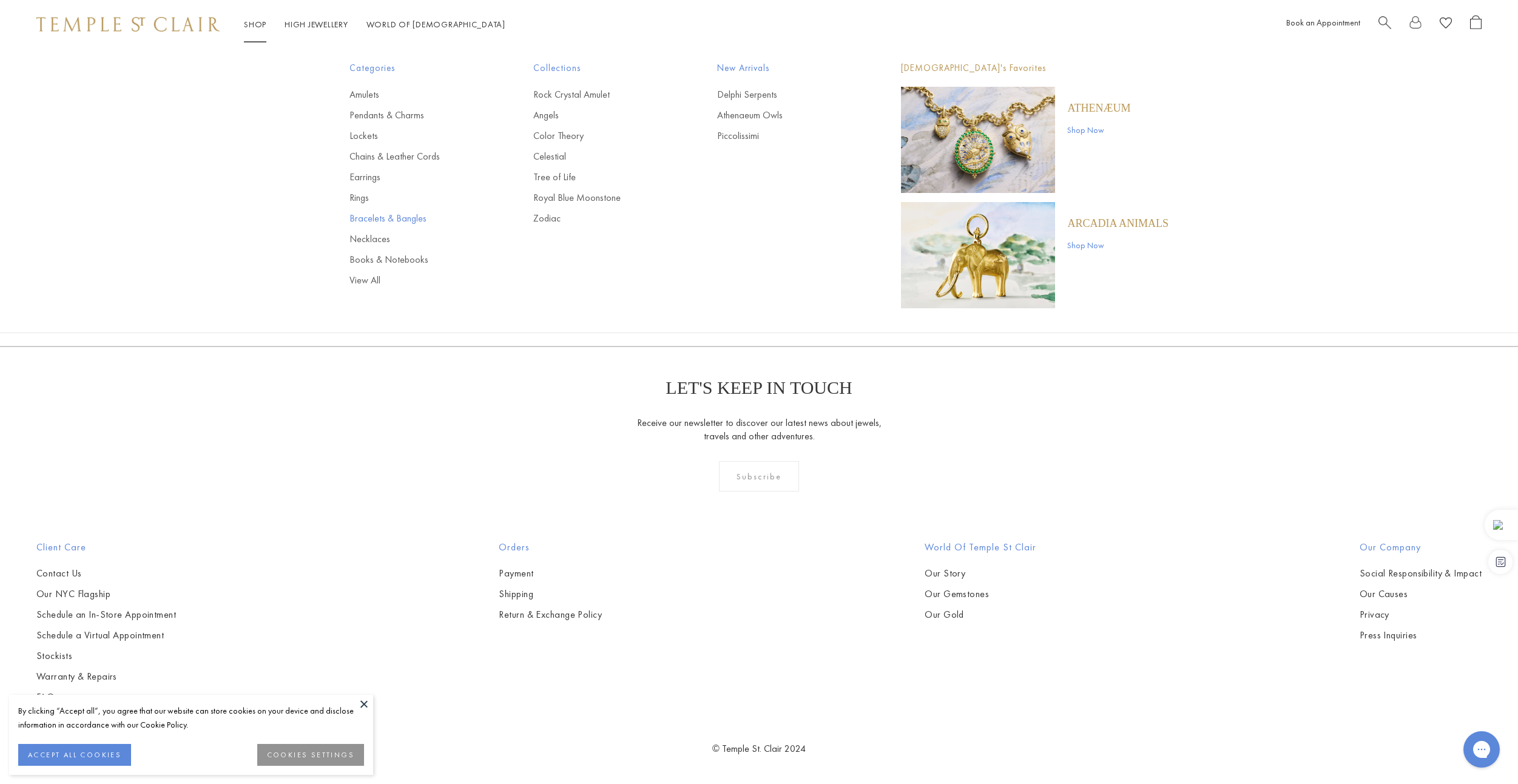
click at [367, 217] on link "Bracelets & Bangles" at bounding box center [417, 218] width 135 height 13
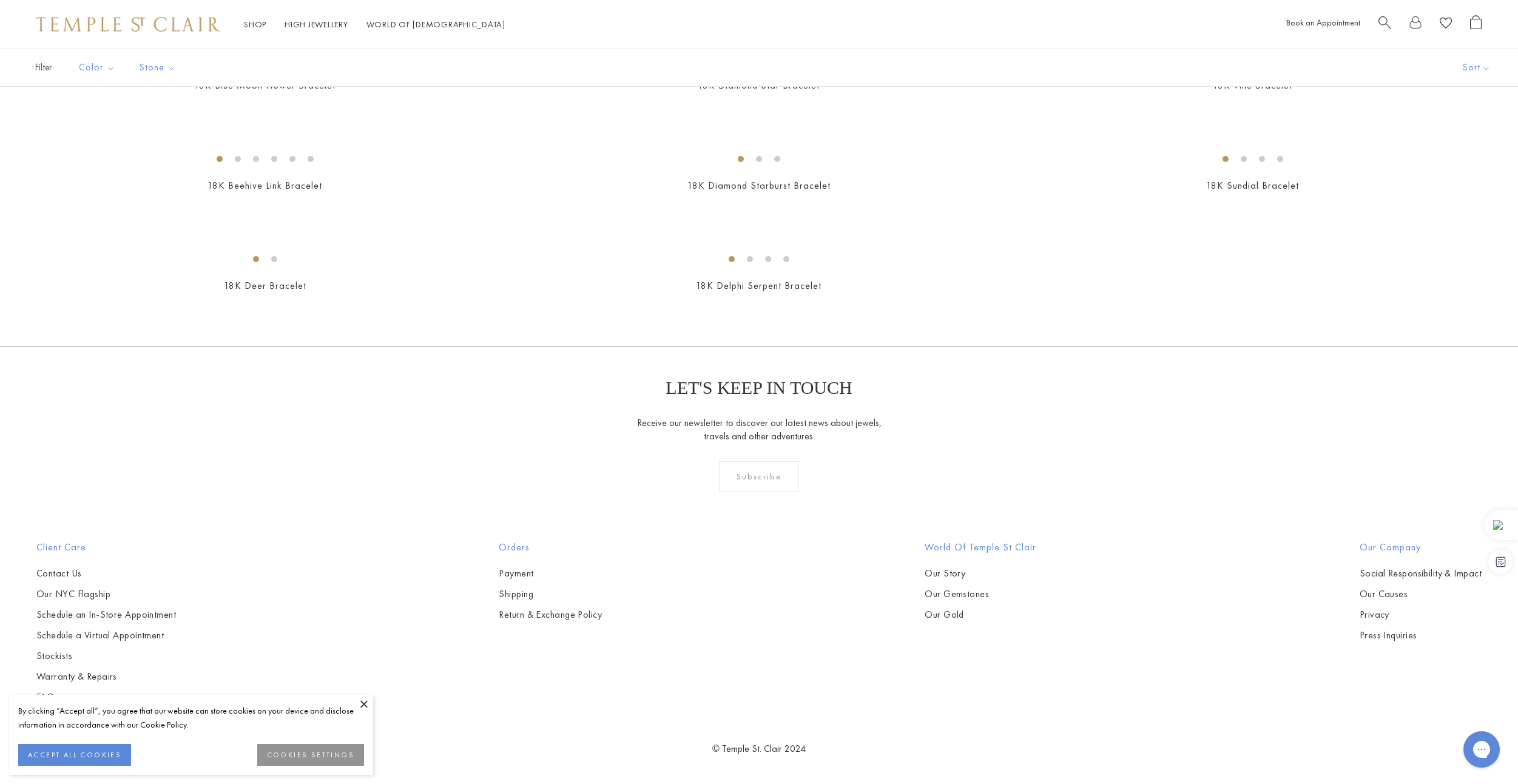
scroll to position [1577, 0]
click at [0, 0] on img at bounding box center [0, 0] width 0 height 0
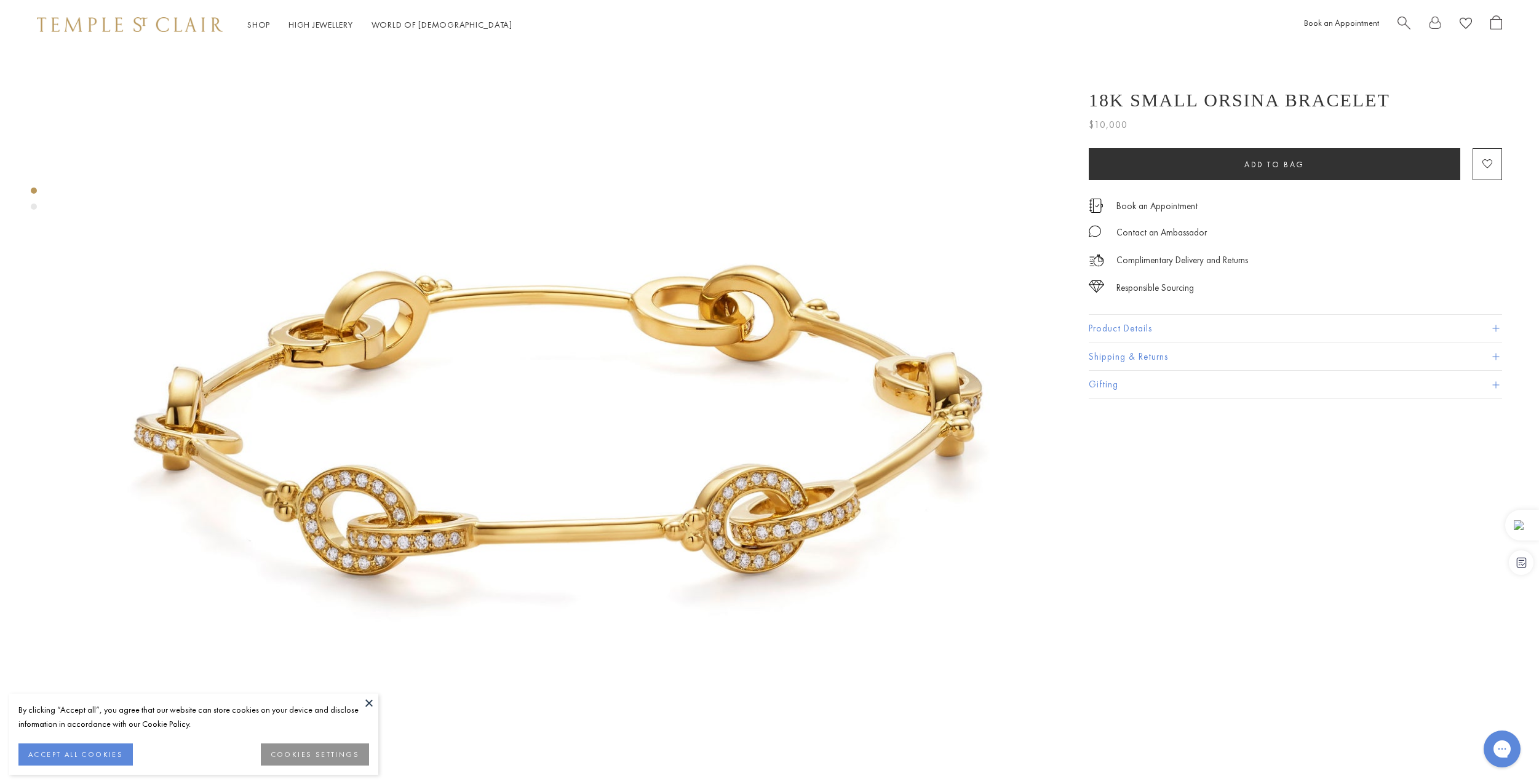
scroll to position [123, 0]
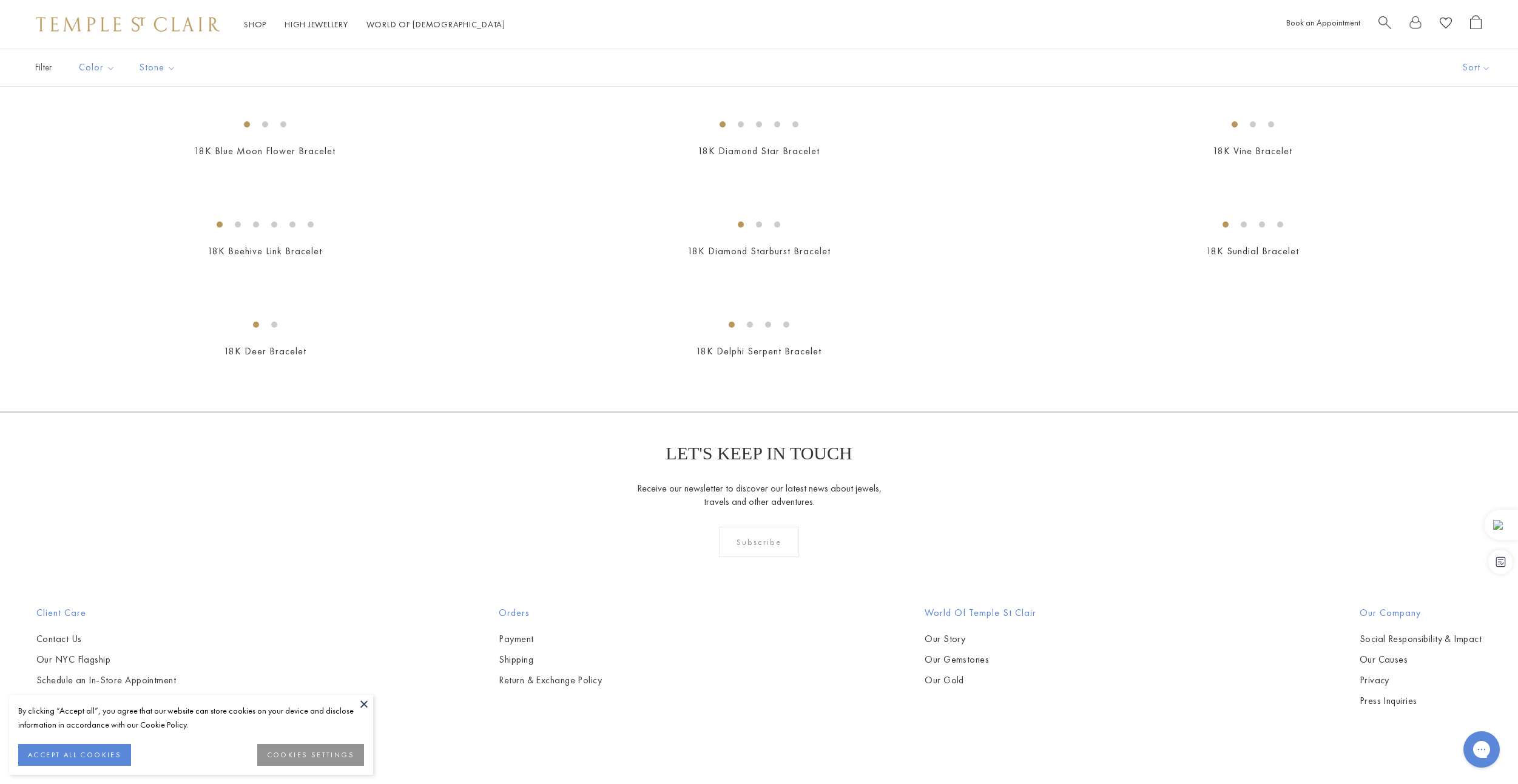
scroll to position [1100, 0]
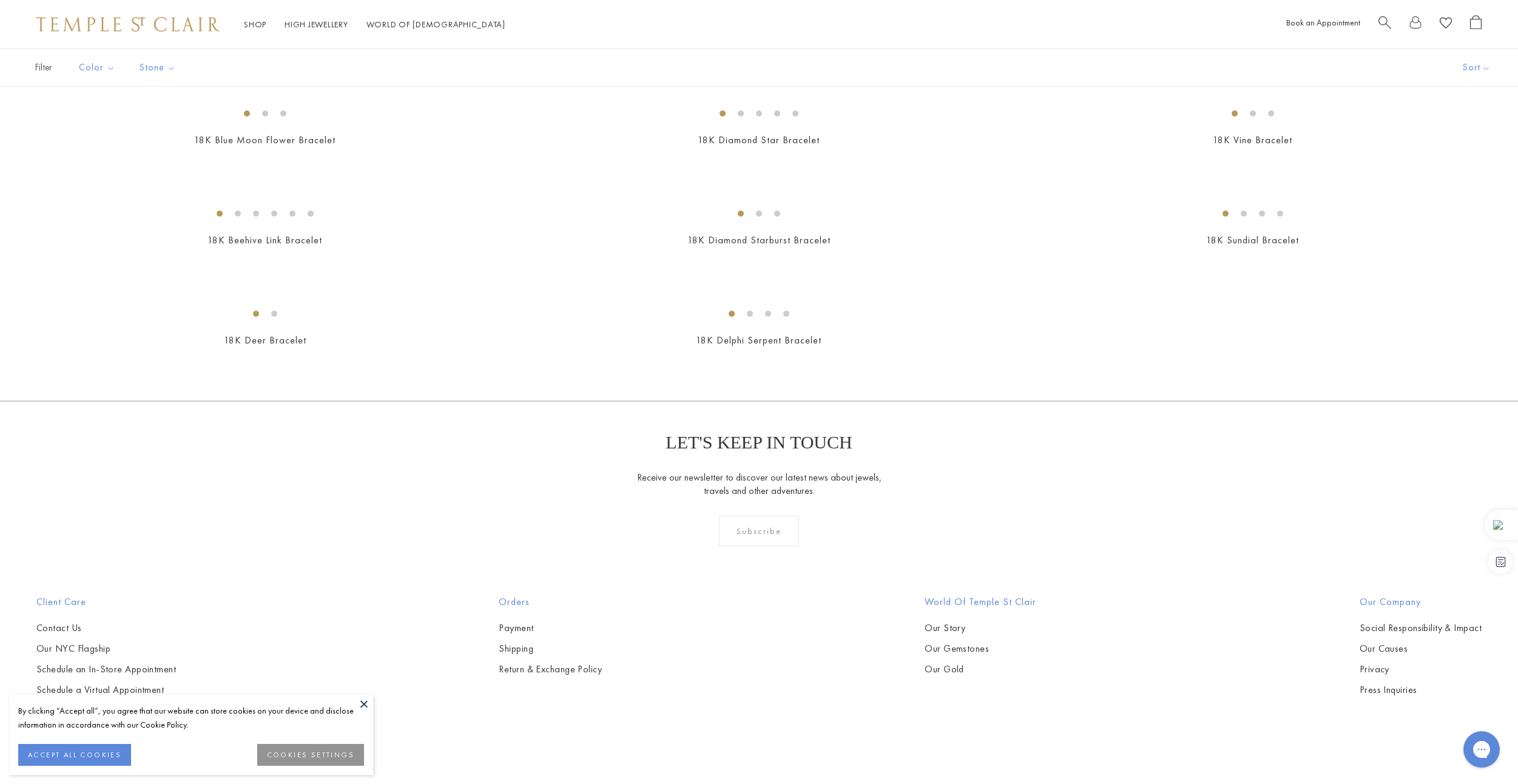
click at [0, 0] on img at bounding box center [0, 0] width 0 height 0
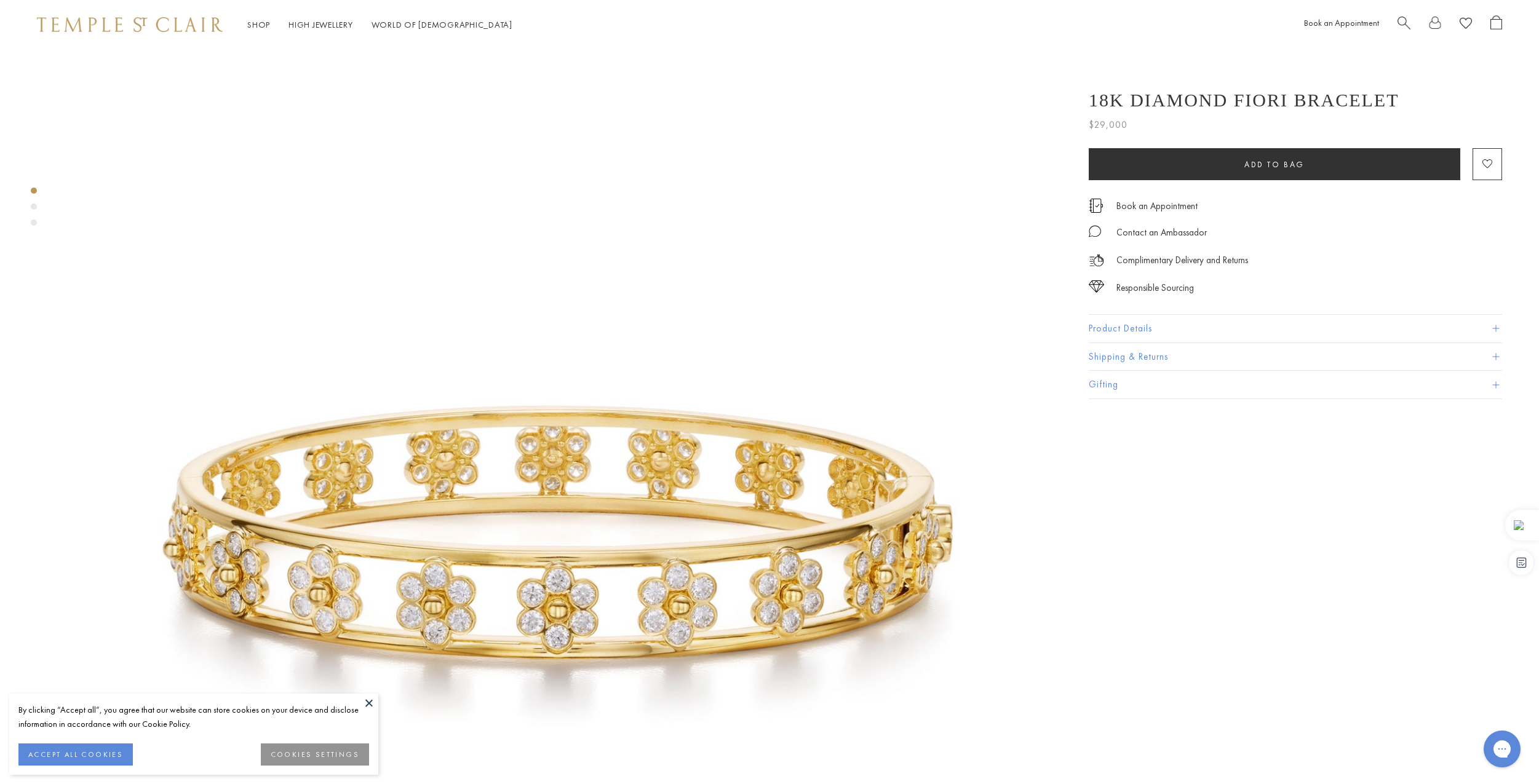
click at [584, 574] on img at bounding box center [560, 548] width 998 height 997
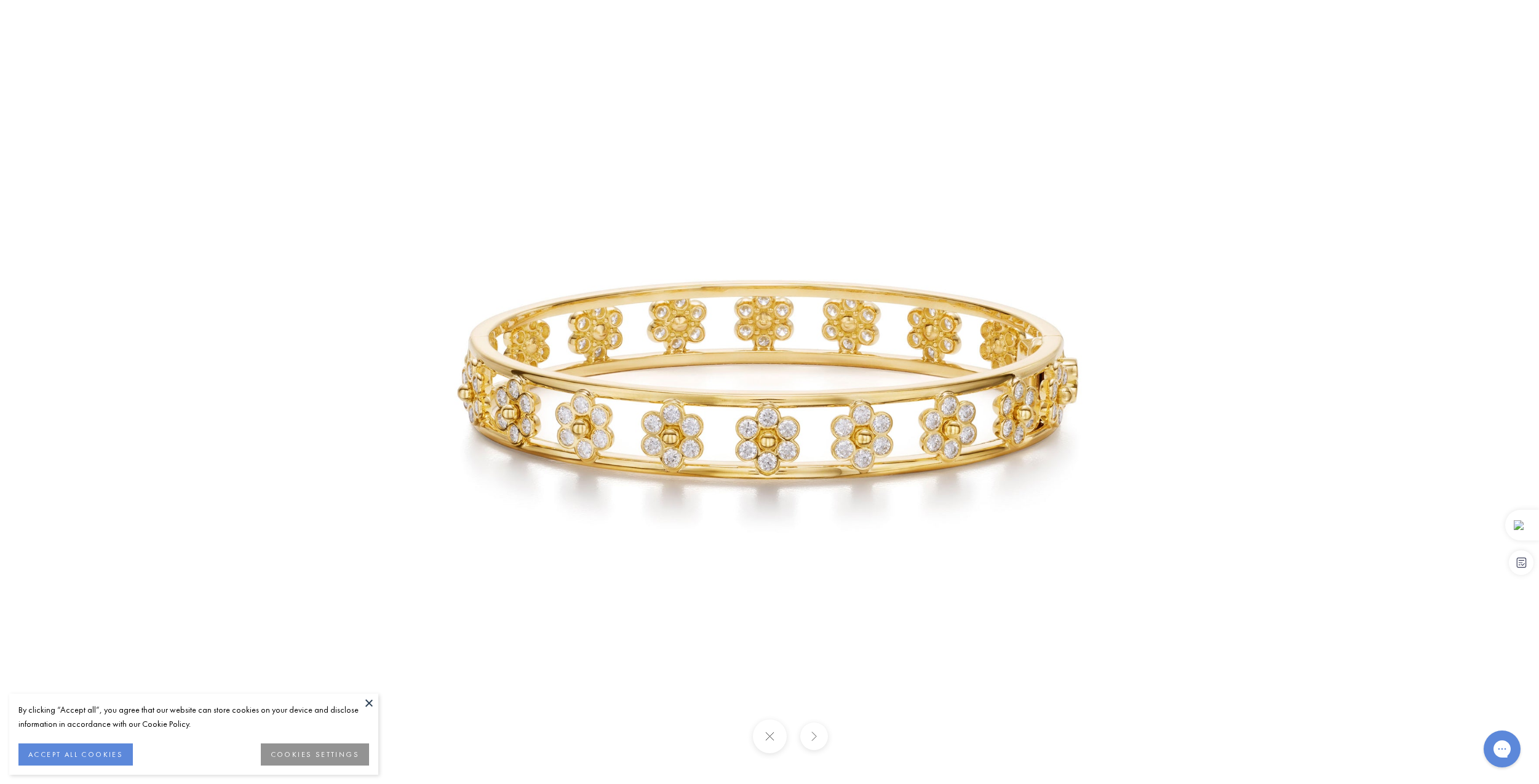
click at [904, 500] on img at bounding box center [769, 392] width 784 height 784
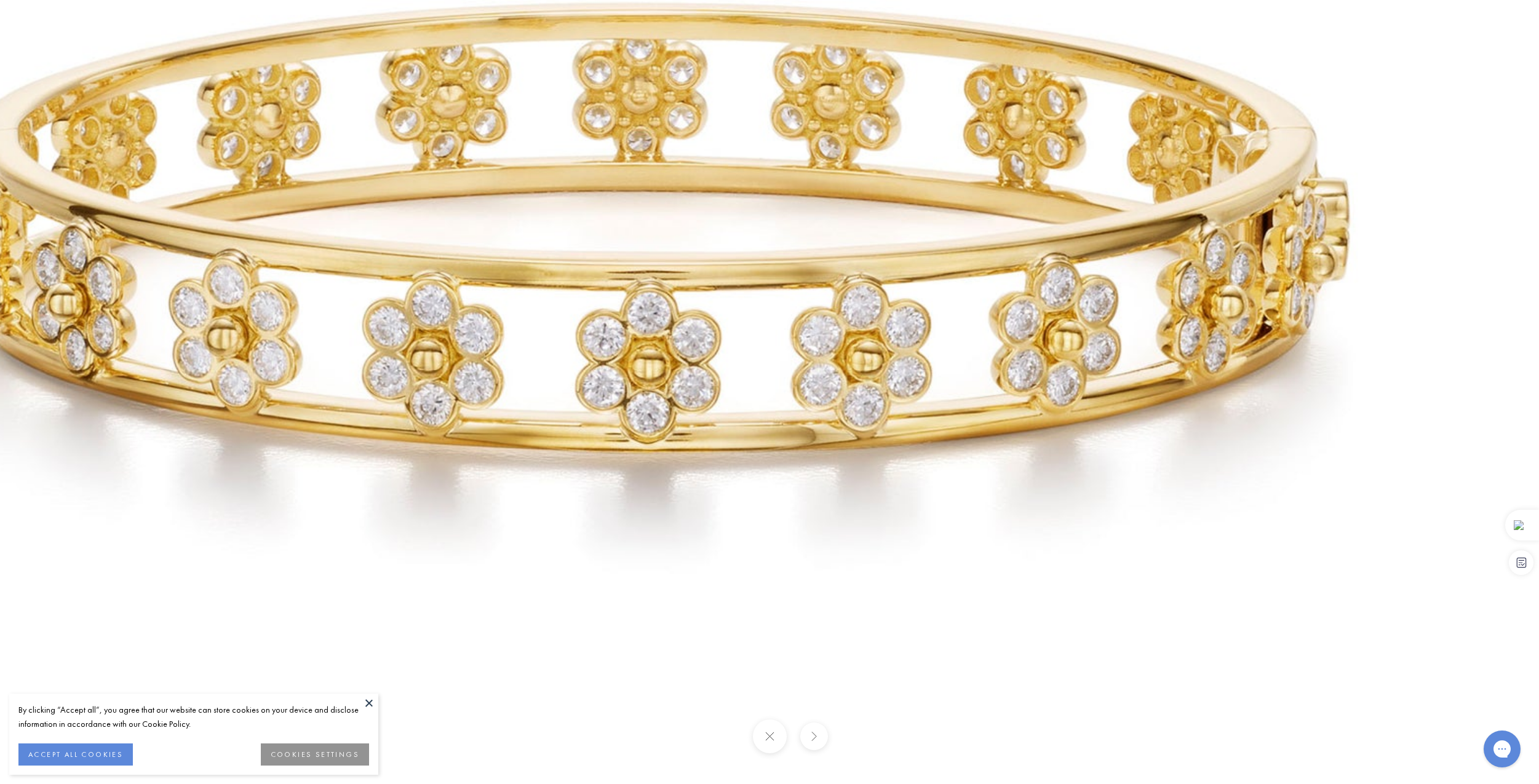
click at [894, 503] on img at bounding box center [652, 254] width 1771 height 1770
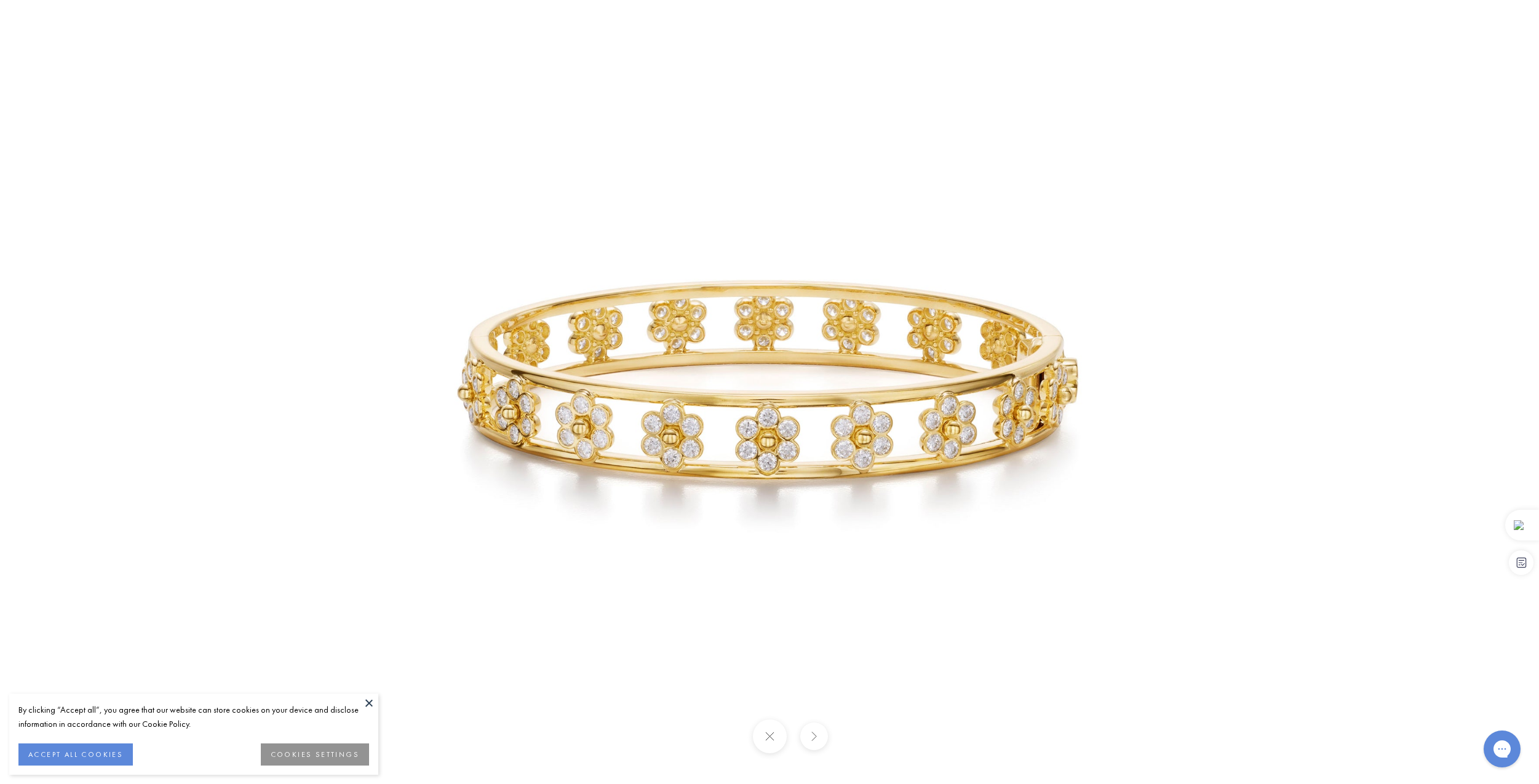
click at [344, 266] on div at bounding box center [769, 392] width 1539 height 784
click at [571, 358] on img at bounding box center [769, 392] width 784 height 784
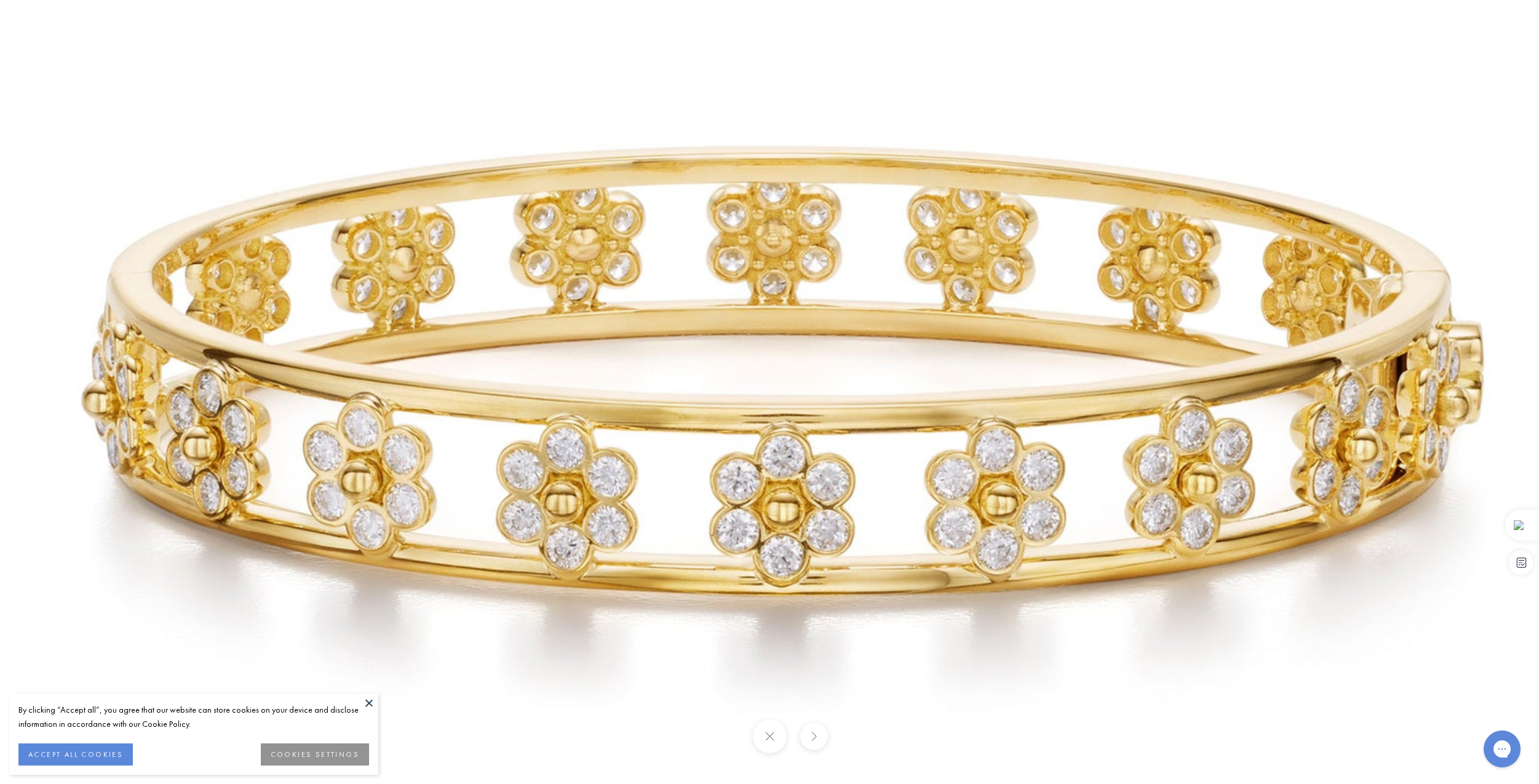
drag, startPoint x: 479, startPoint y: 315, endPoint x: 474, endPoint y: 293, distance: 22.6
click at [474, 293] on img at bounding box center [787, 398] width 1771 height 1770
click at [243, 79] on img at bounding box center [787, 398] width 1771 height 1770
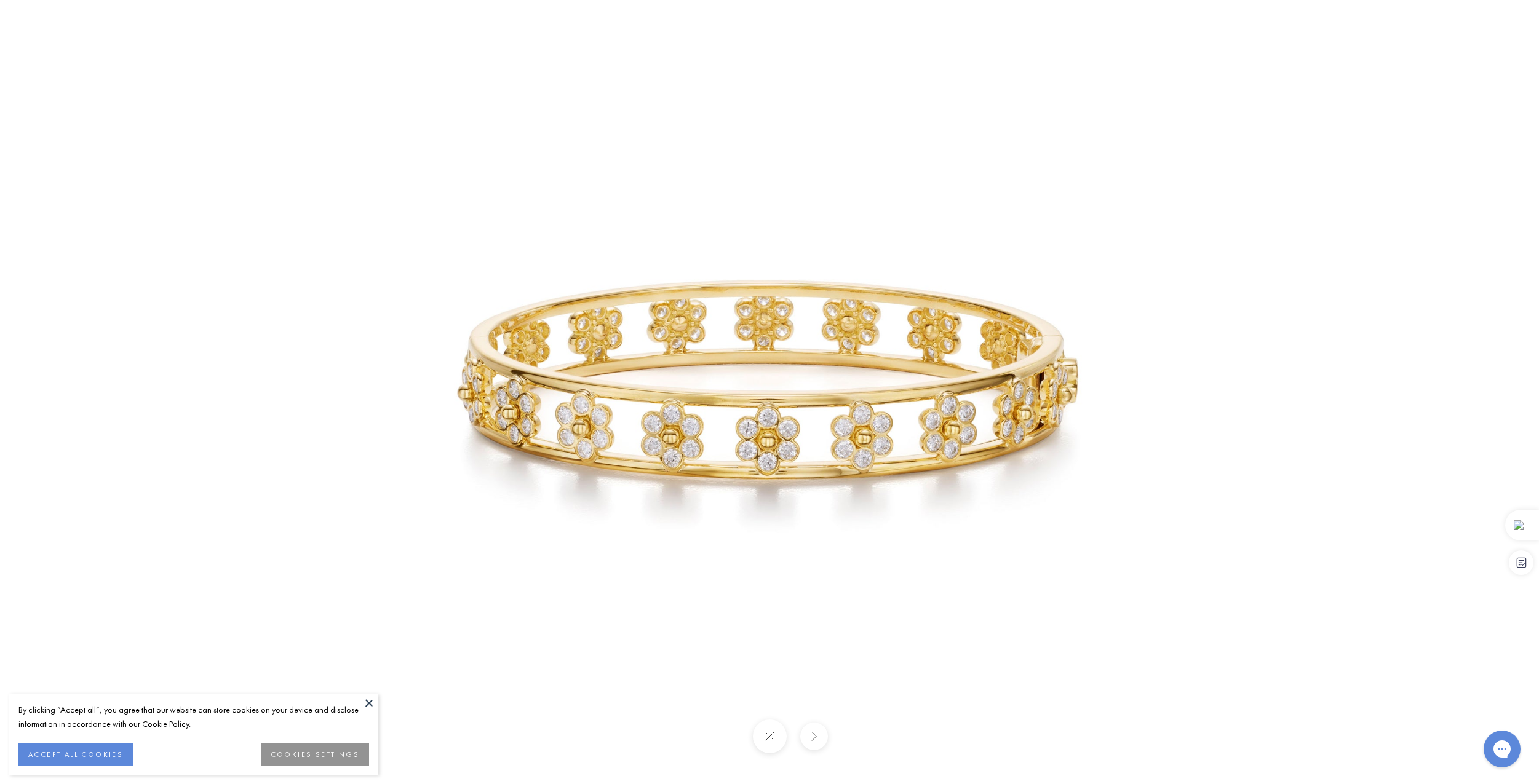
click at [440, 229] on img at bounding box center [769, 392] width 784 height 784
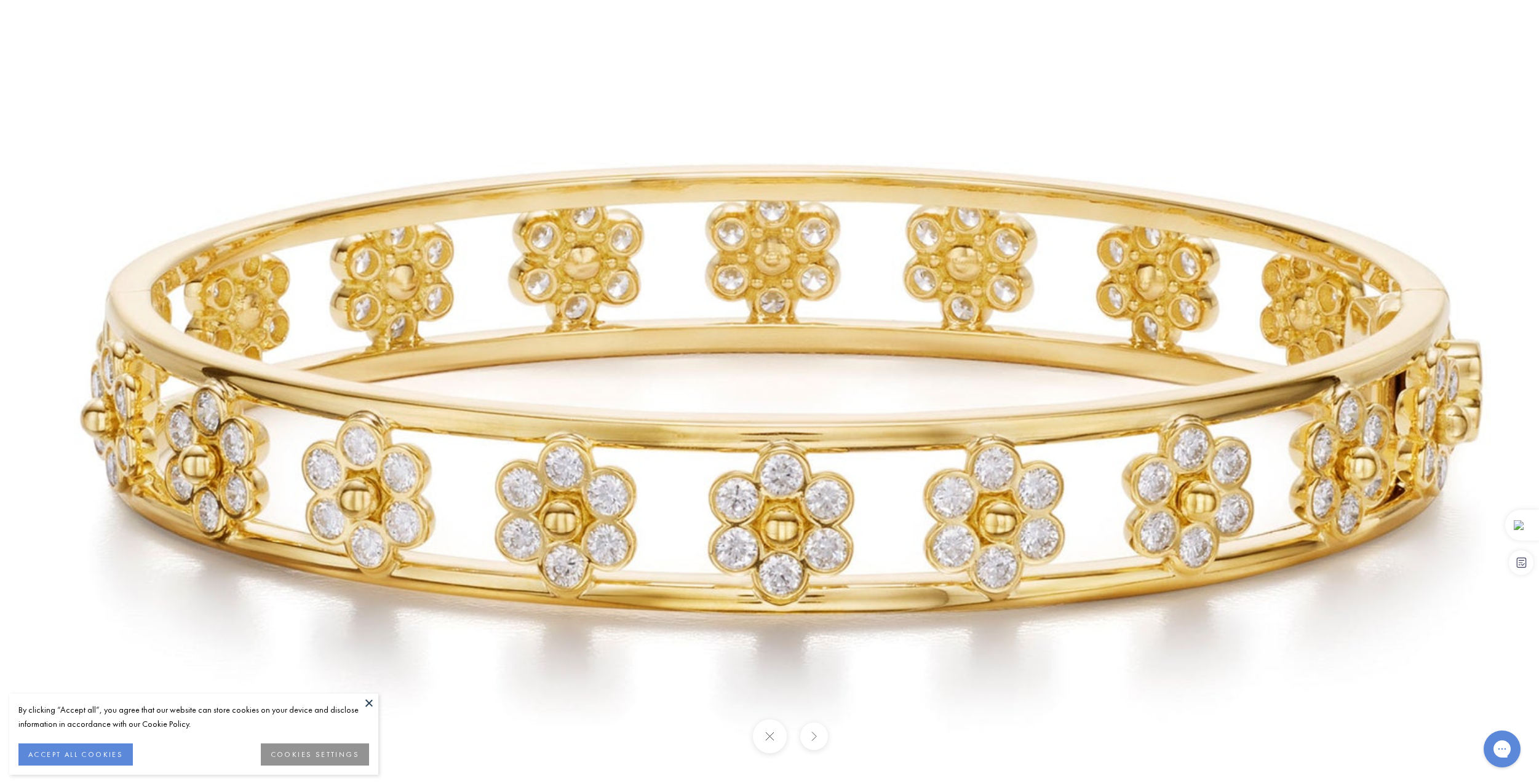
drag, startPoint x: 565, startPoint y: 407, endPoint x: 434, endPoint y: 203, distance: 242.4
click at [434, 203] on img at bounding box center [785, 417] width 1771 height 1770
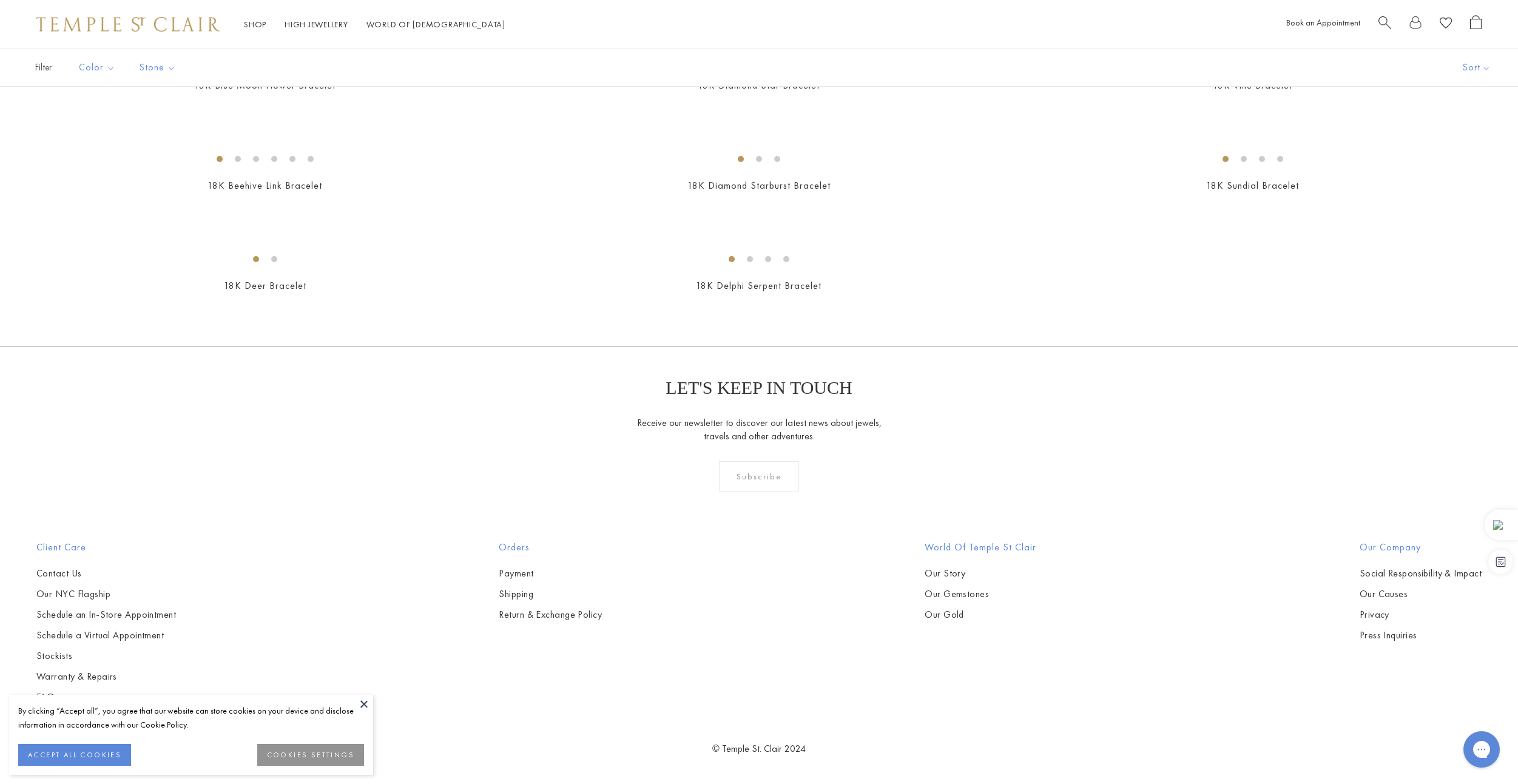
scroll to position [1820, 0]
click at [0, 0] on img at bounding box center [0, 0] width 0 height 0
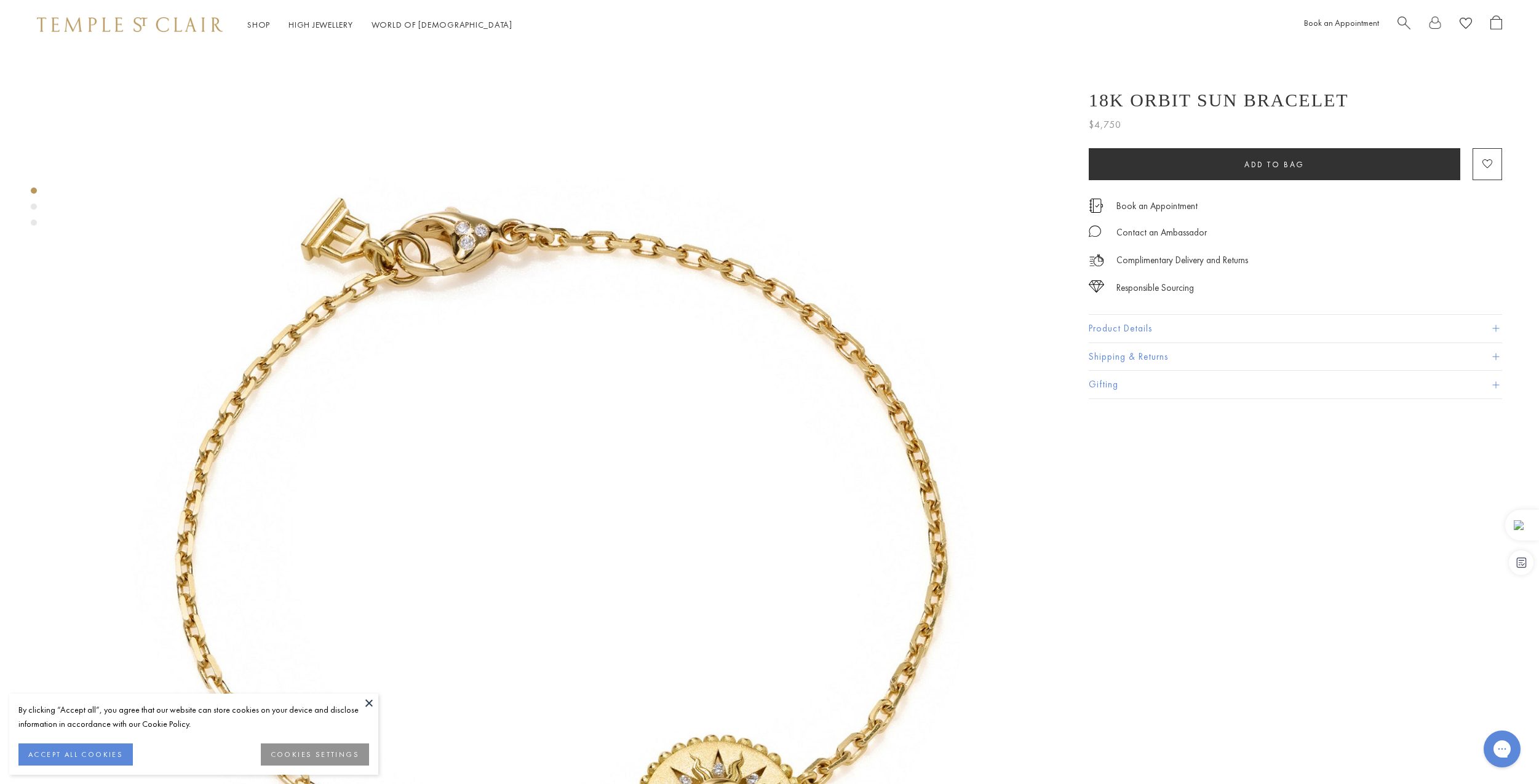
click at [367, 702] on button at bounding box center [368, 702] width 19 height 18
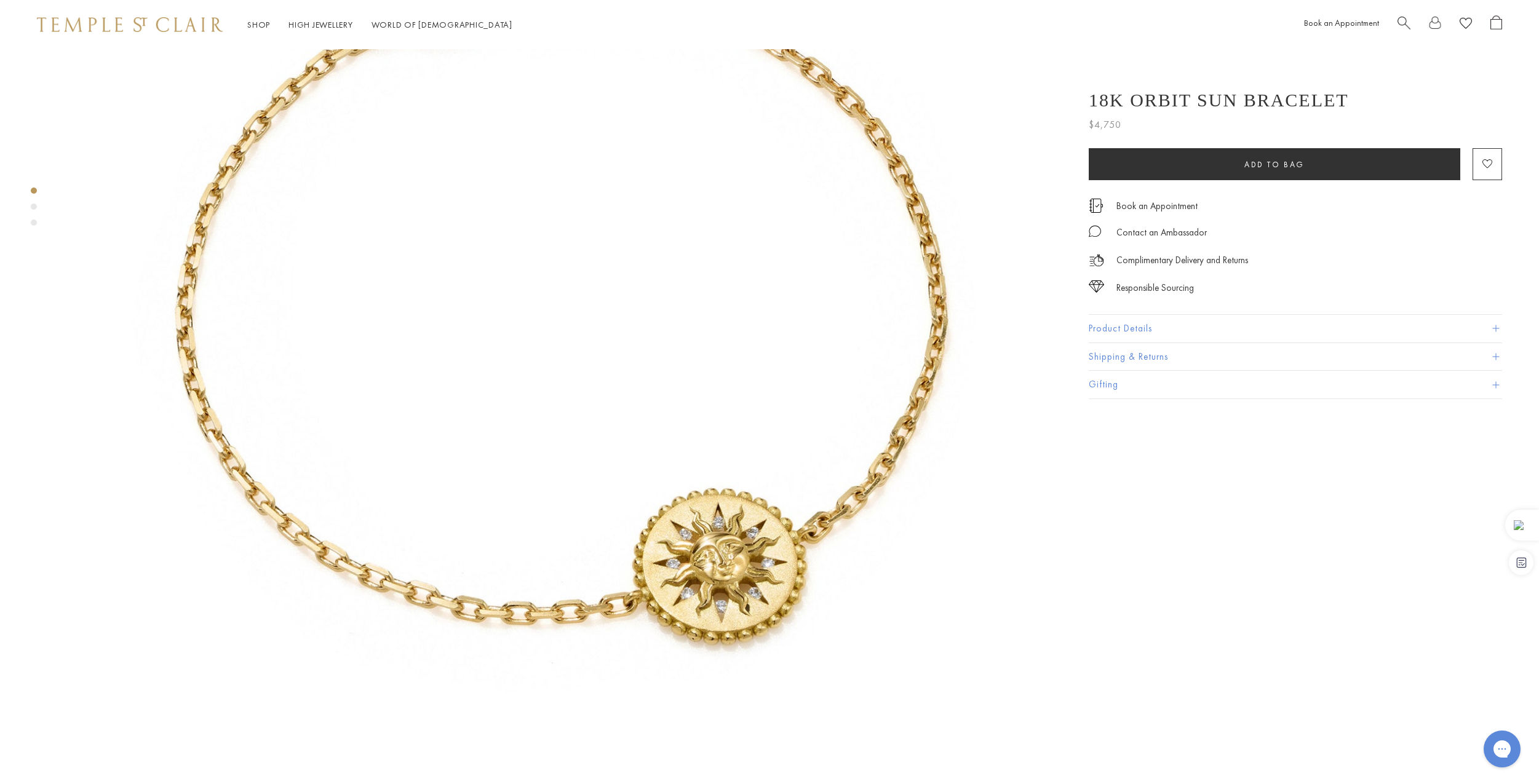
scroll to position [246, 0]
click at [164, 119] on img at bounding box center [560, 302] width 998 height 997
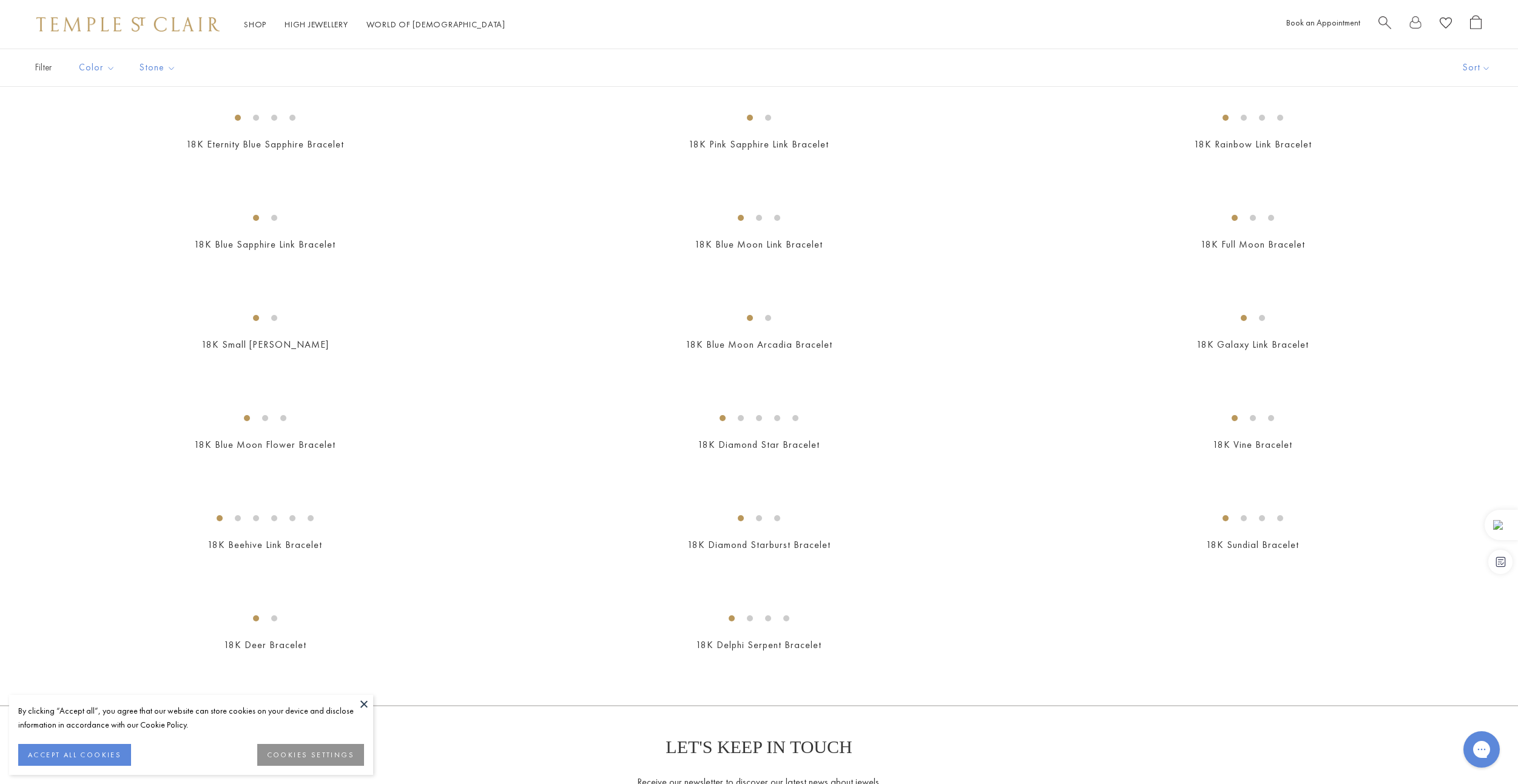
scroll to position [786, 0]
